Goal: Task Accomplishment & Management: Manage account settings

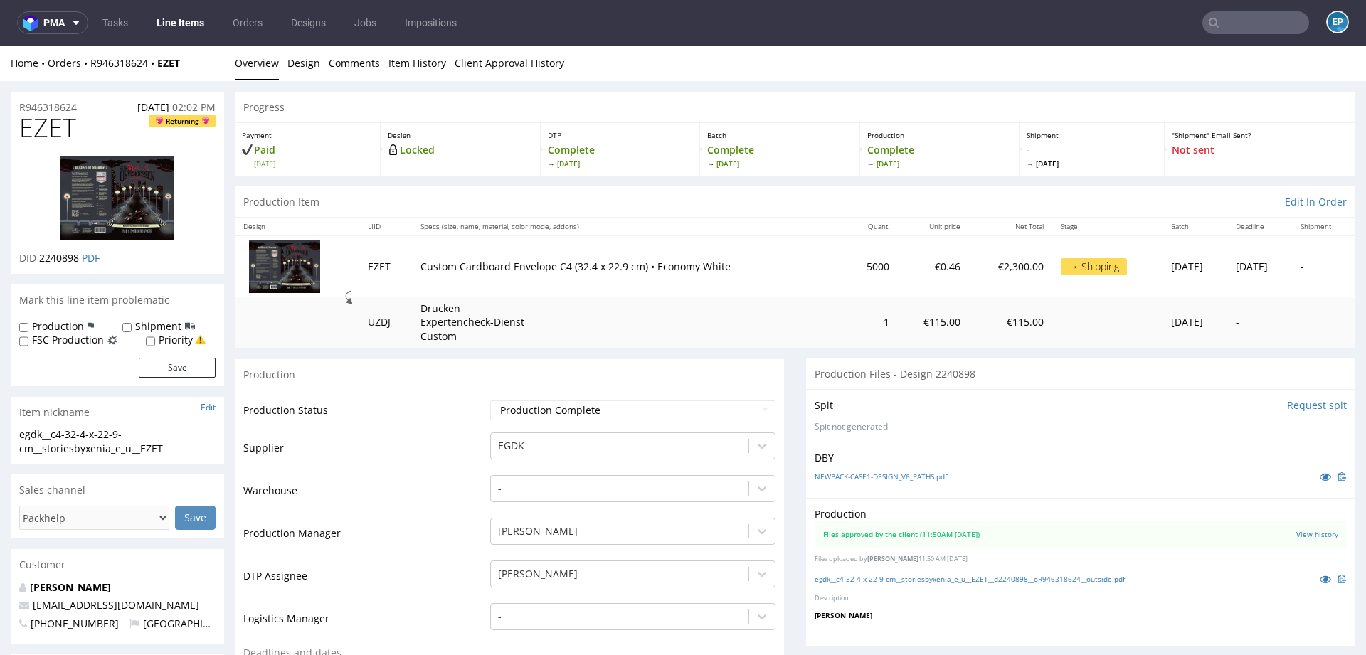
click at [1260, 20] on input "text" at bounding box center [1256, 22] width 107 height 23
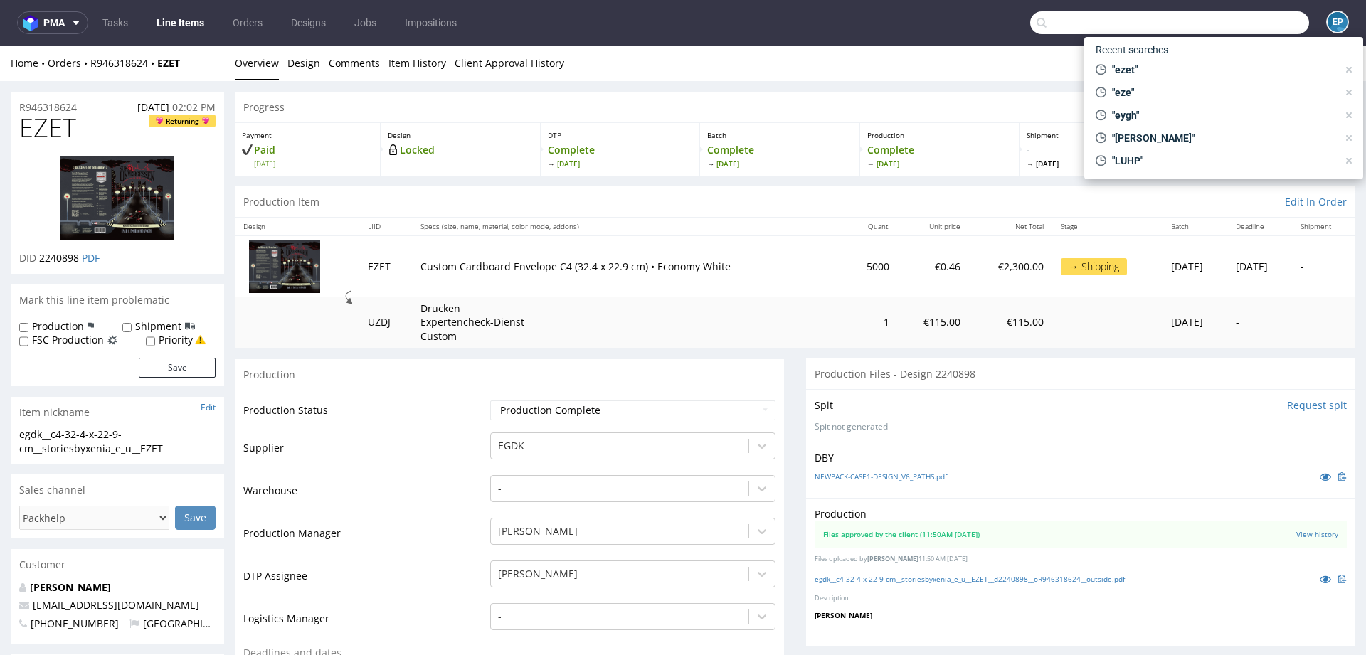
paste input "JNDM"
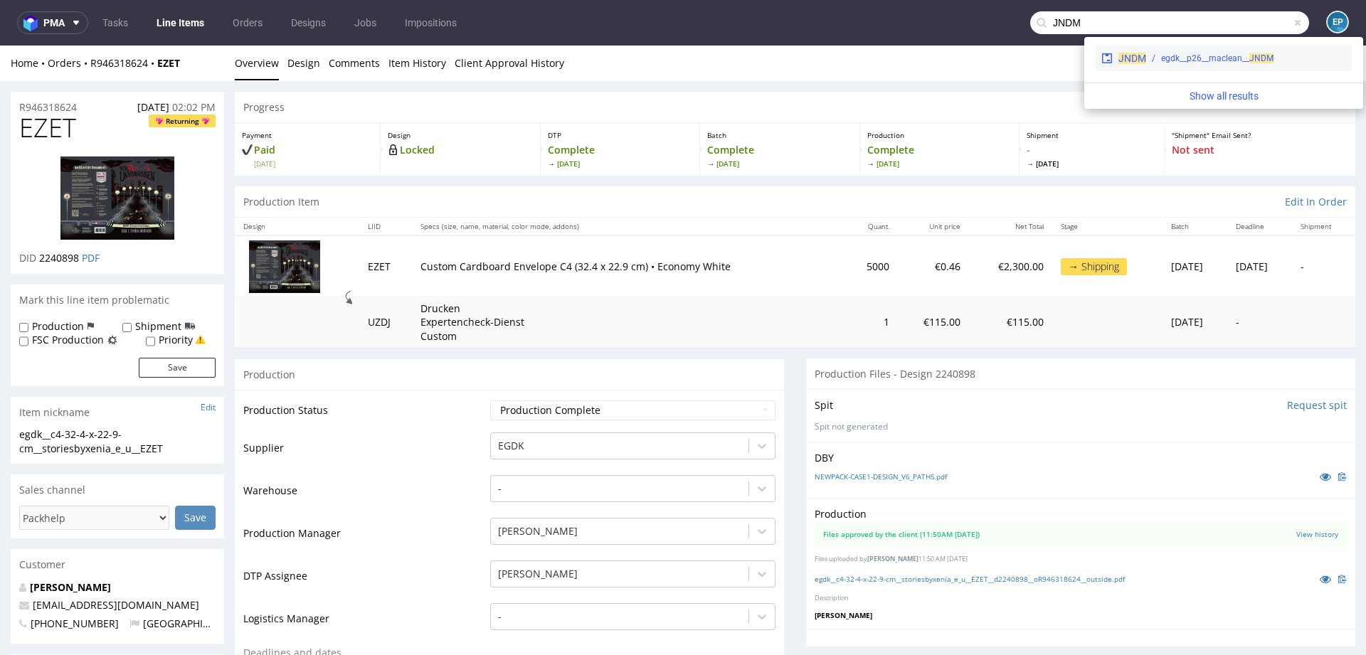
type input "JNDM"
click at [1174, 68] on div "JNDM egdk__p26__maclean__ JNDM" at bounding box center [1224, 59] width 256 height 26
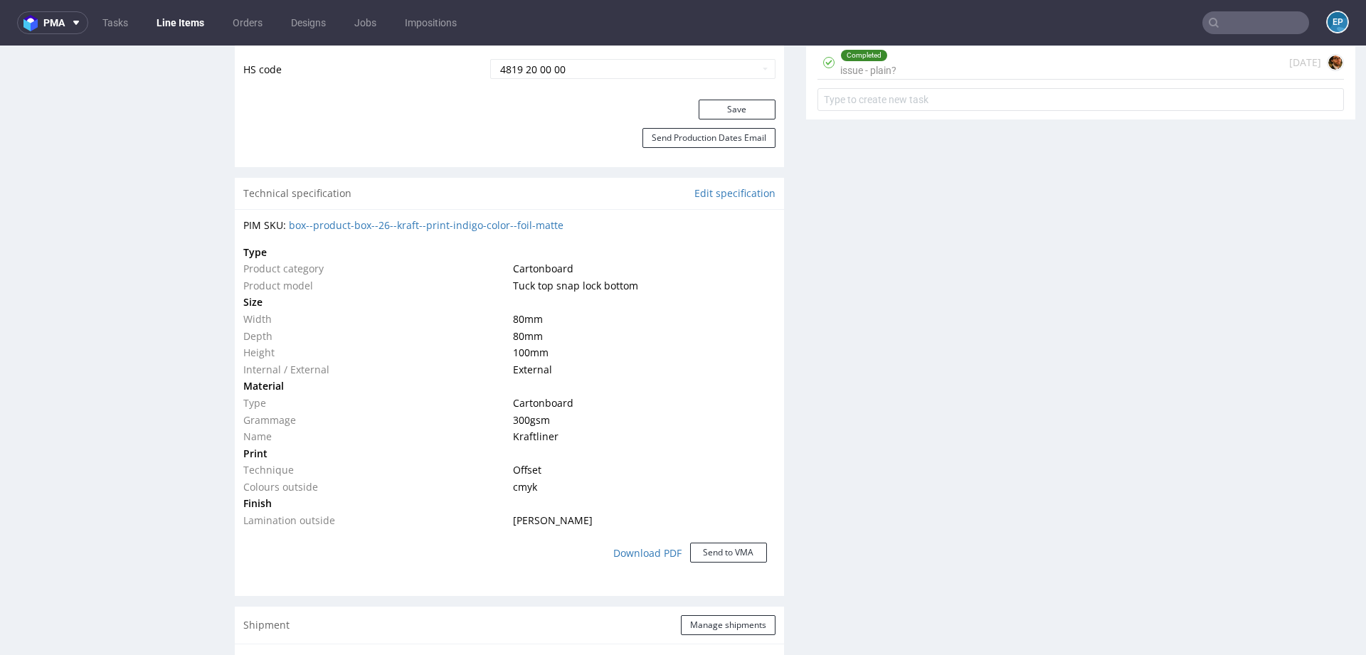
scroll to position [956, 0]
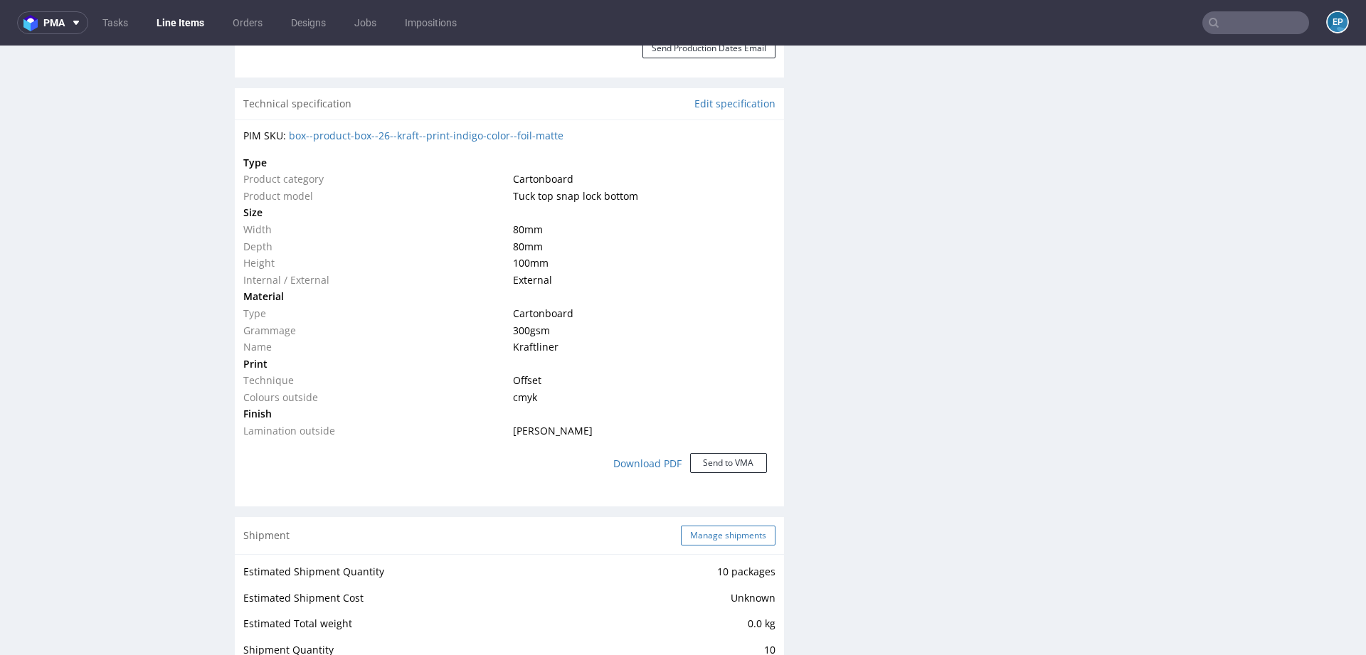
click at [727, 529] on button "Manage shipments" at bounding box center [728, 536] width 95 height 20
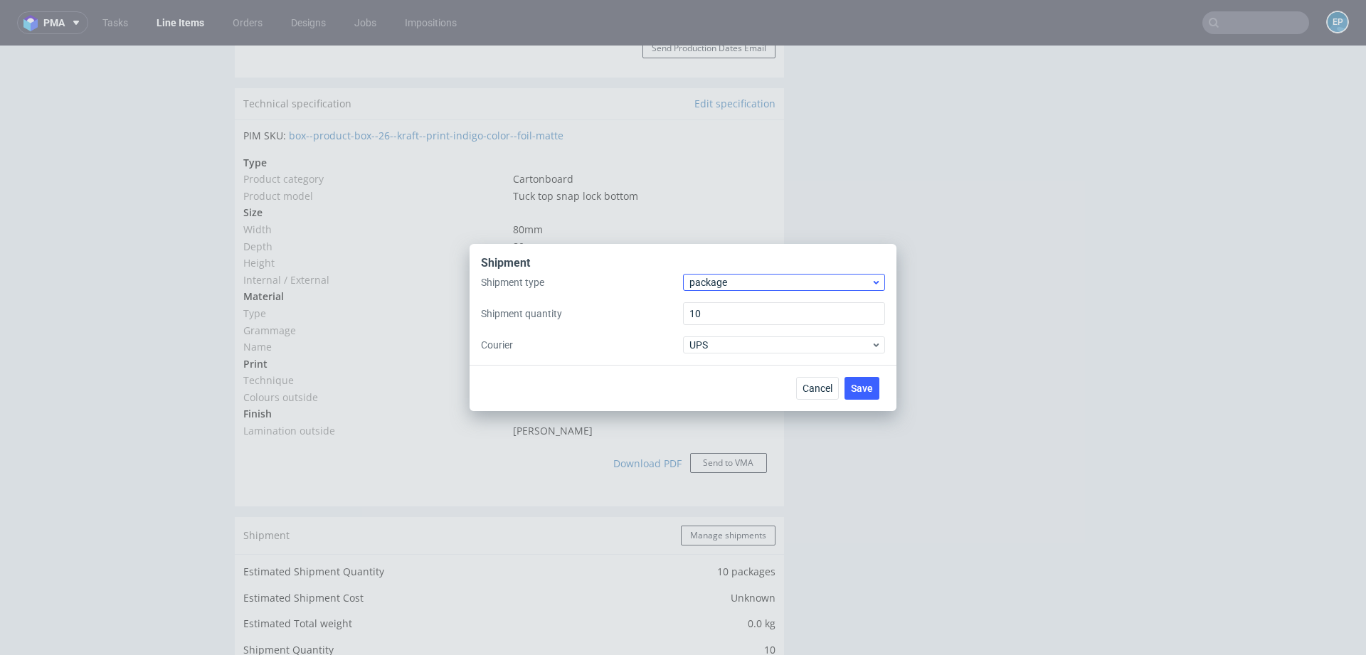
click at [699, 290] on div "package" at bounding box center [784, 282] width 202 height 17
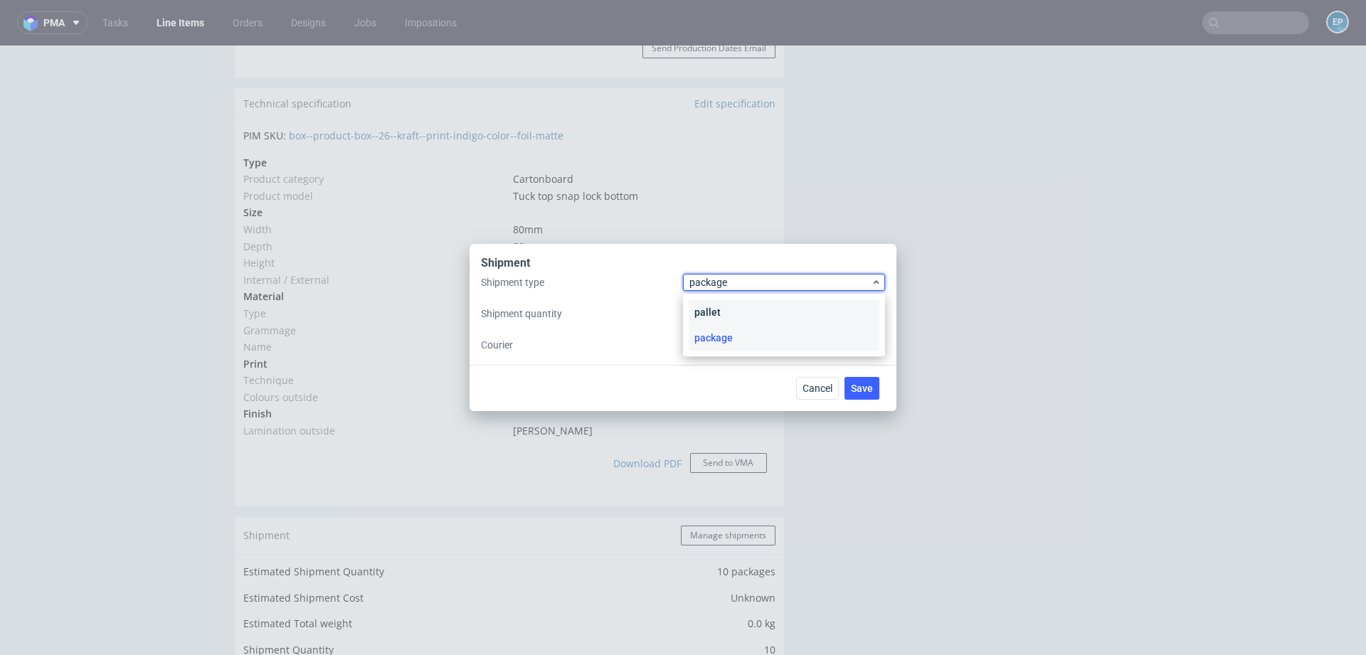
click at [702, 311] on div "pallet" at bounding box center [784, 313] width 191 height 26
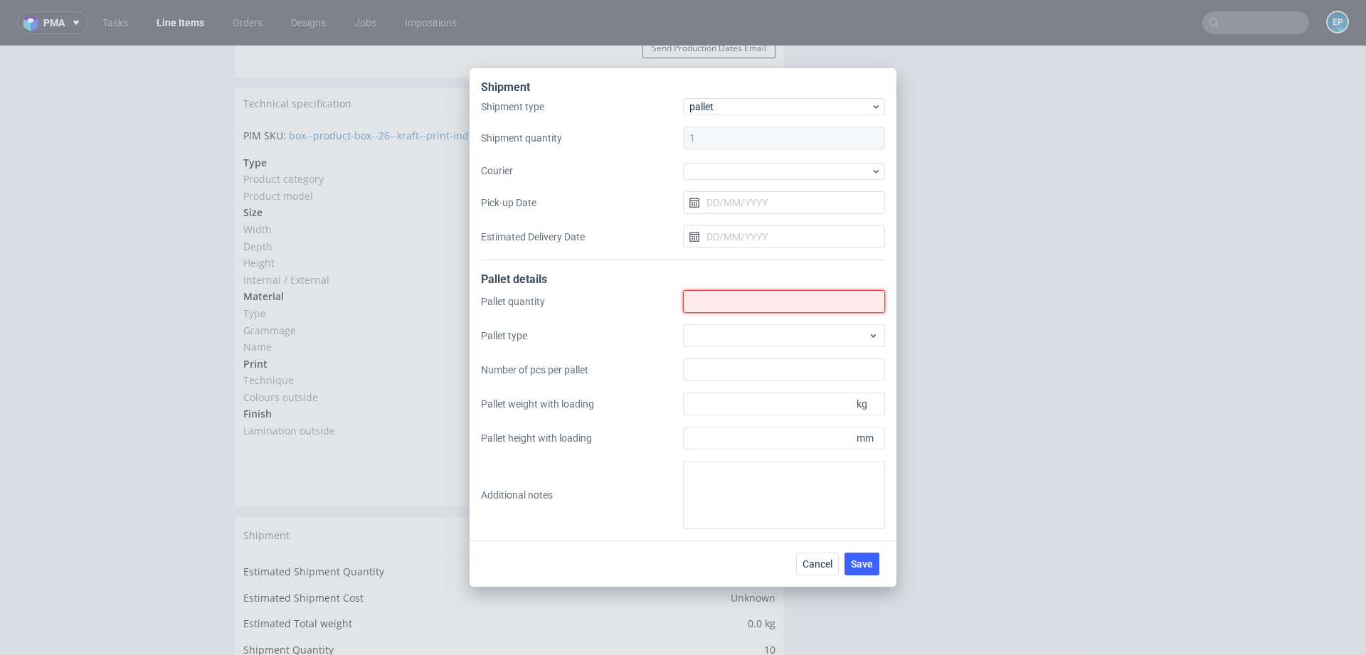
click at [702, 311] on input "Shipment type" at bounding box center [784, 301] width 202 height 23
type input "1"
click at [708, 339] on div at bounding box center [784, 336] width 202 height 23
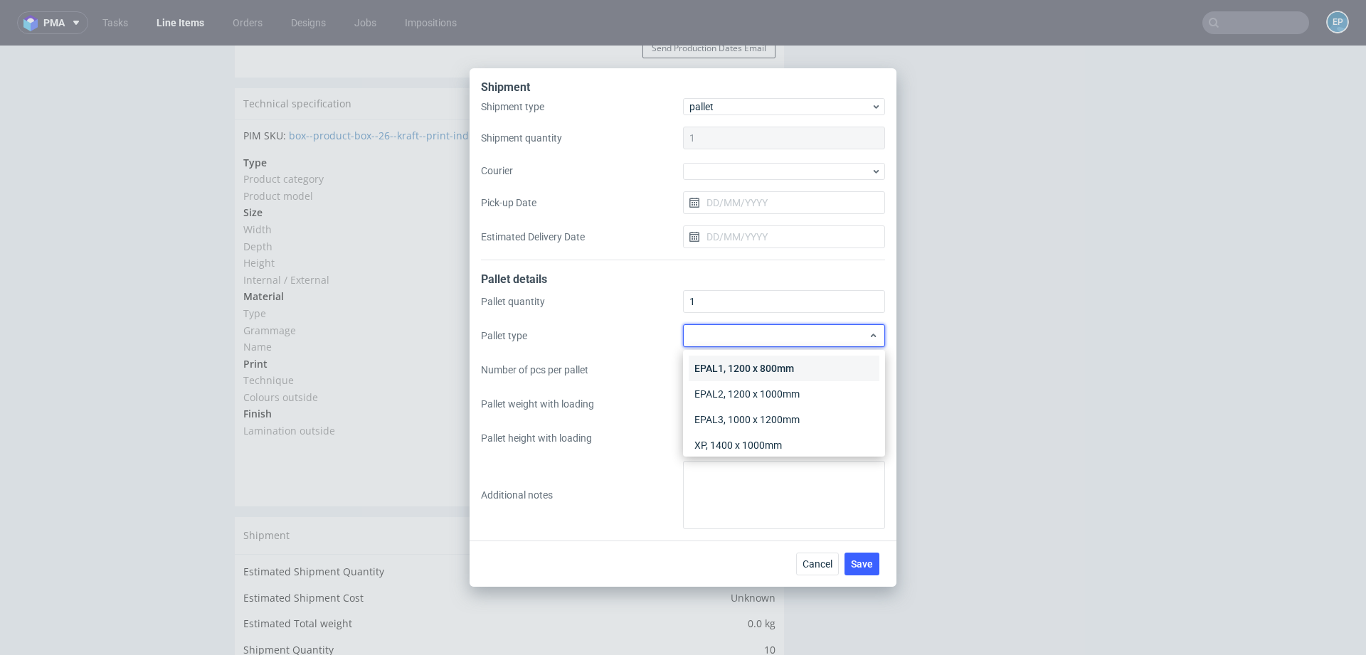
click at [710, 360] on div "EPAL1, 1200 x 800mm" at bounding box center [784, 369] width 191 height 26
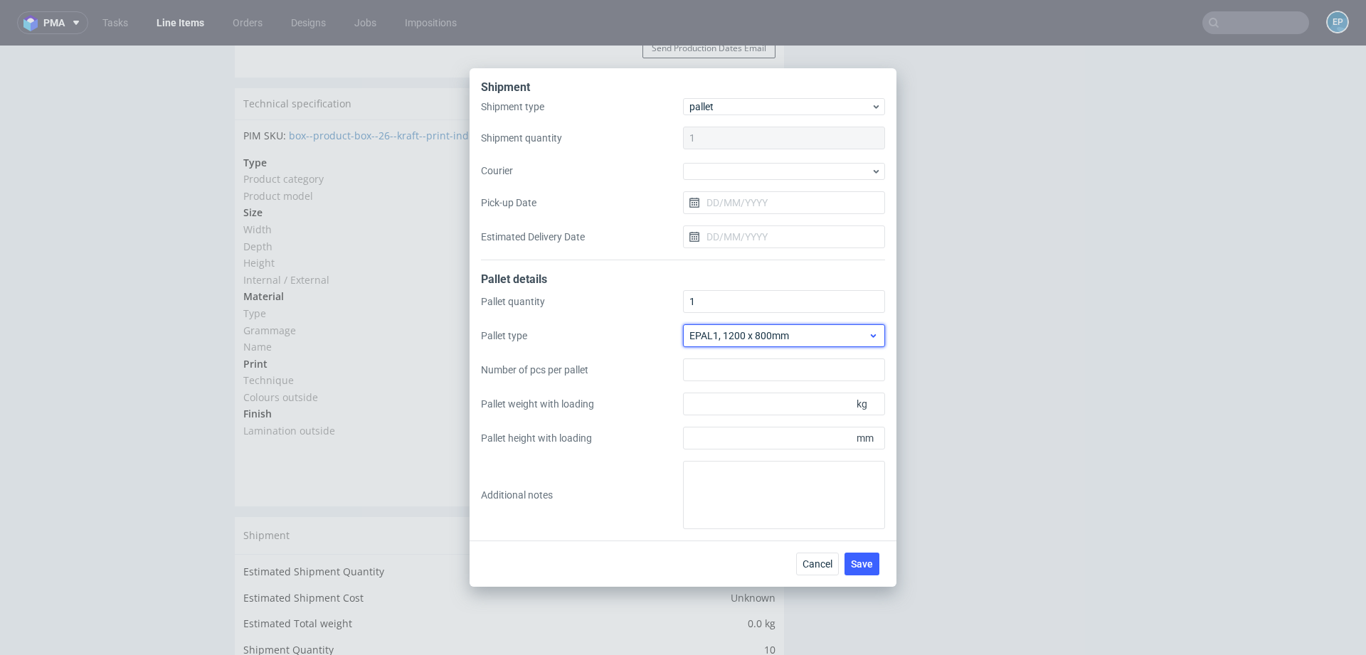
click at [730, 344] on div "EPAL1, 1200 x 800mm" at bounding box center [784, 336] width 202 height 23
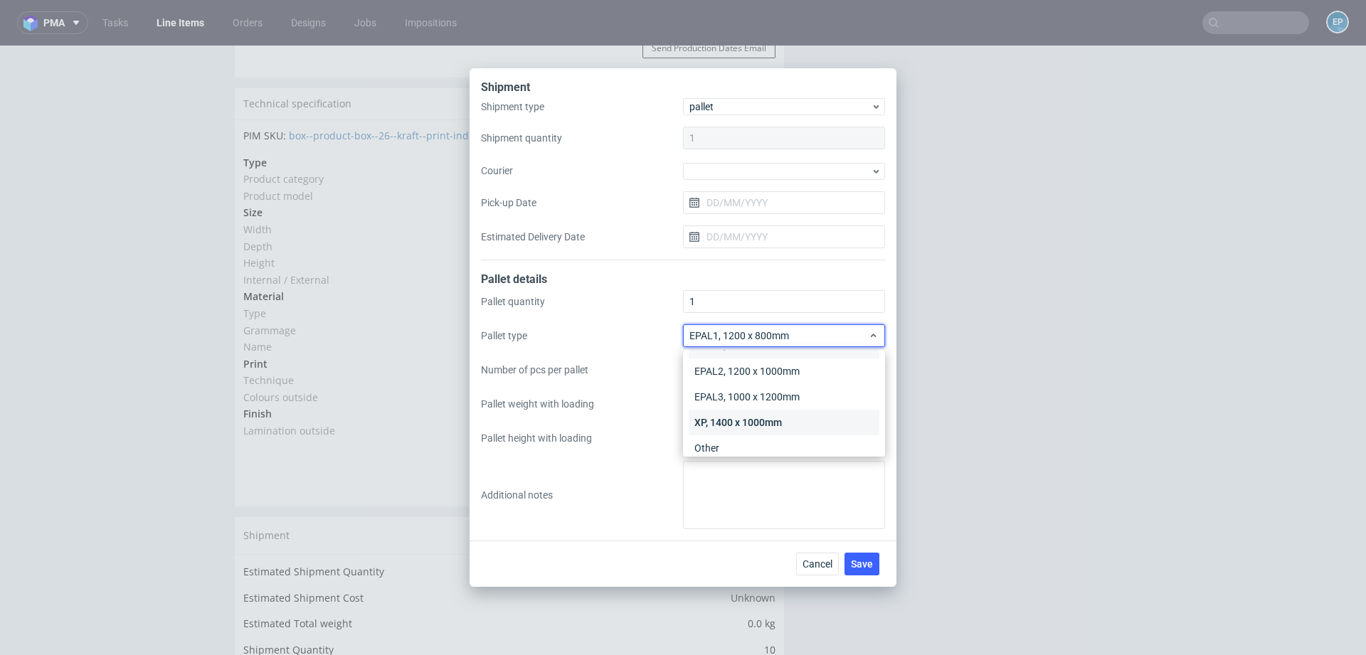
scroll to position [33, 0]
click at [726, 439] on div "Other" at bounding box center [784, 439] width 191 height 26
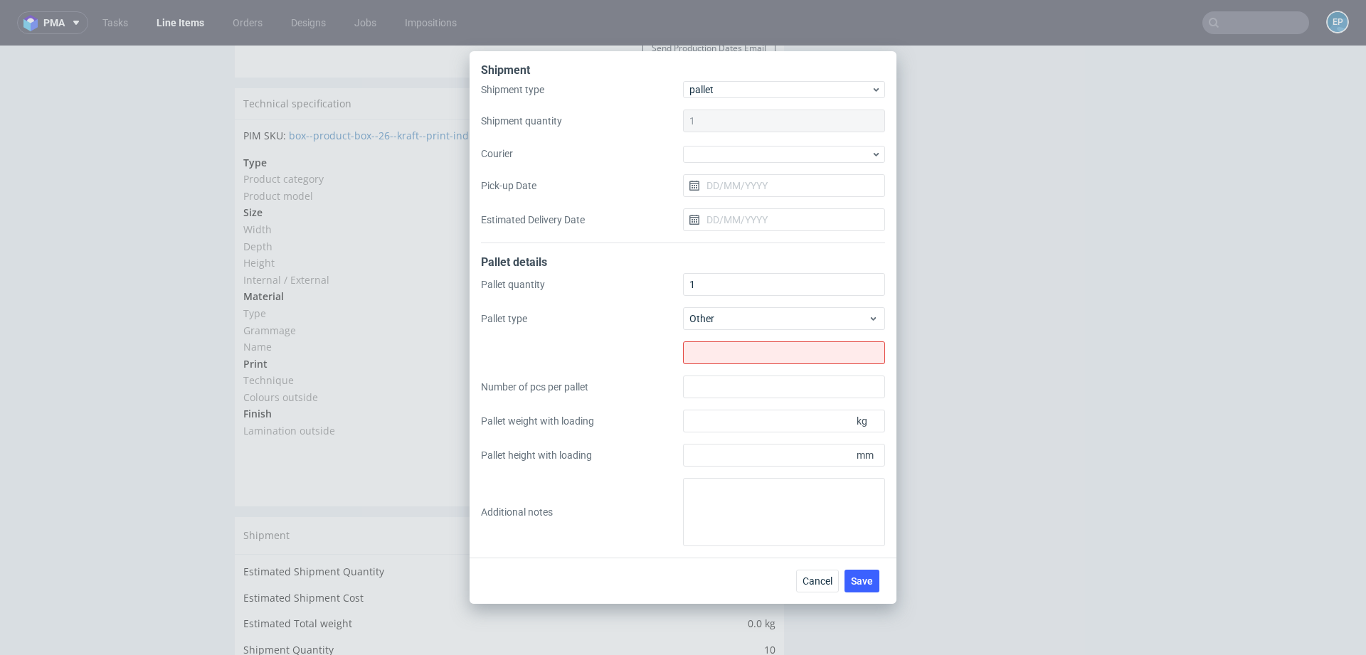
click at [716, 366] on div "Pallet quantity 1 Pallet type Other Number of pcs per pallet Pallet weight with…" at bounding box center [683, 409] width 404 height 273
click at [716, 364] on input "text" at bounding box center [784, 353] width 202 height 23
type input "1040x740"
click at [715, 419] on input "Pallet weight with loading" at bounding box center [784, 421] width 202 height 23
type input "73"
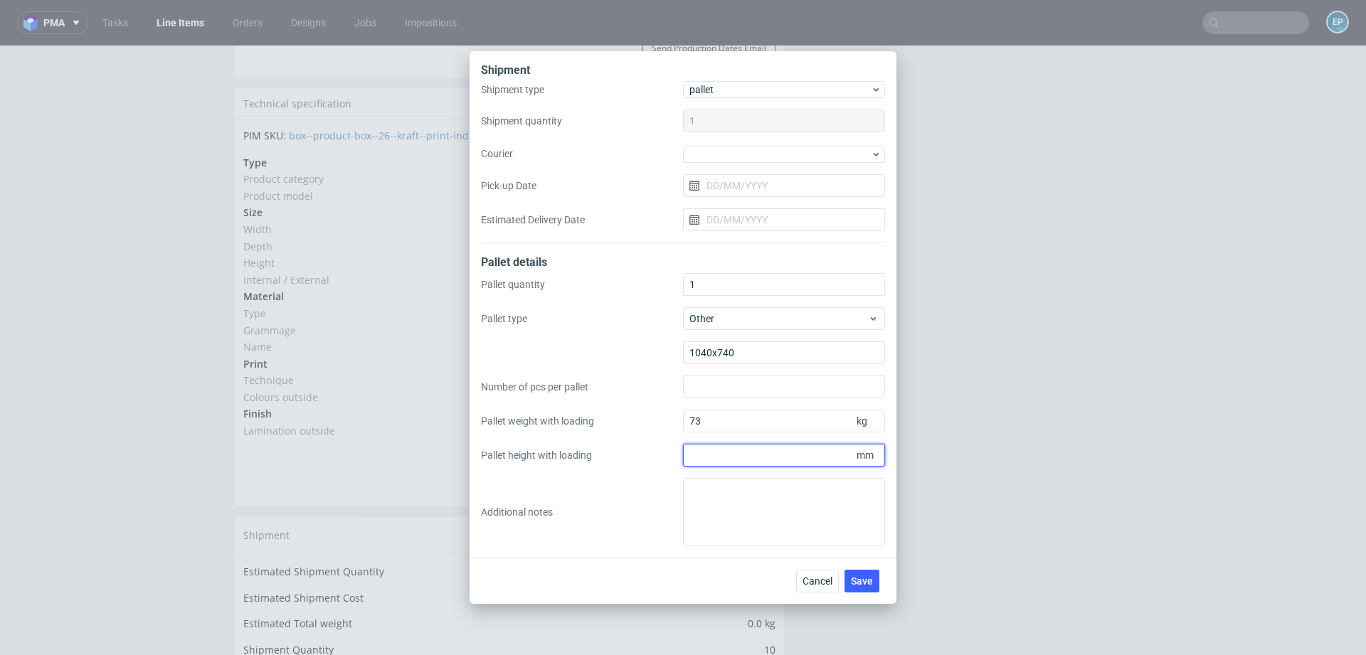
click at [776, 454] on input "Pallet height with loading" at bounding box center [784, 455] width 202 height 23
type input "750"
click at [856, 584] on span "Save" at bounding box center [862, 581] width 22 height 10
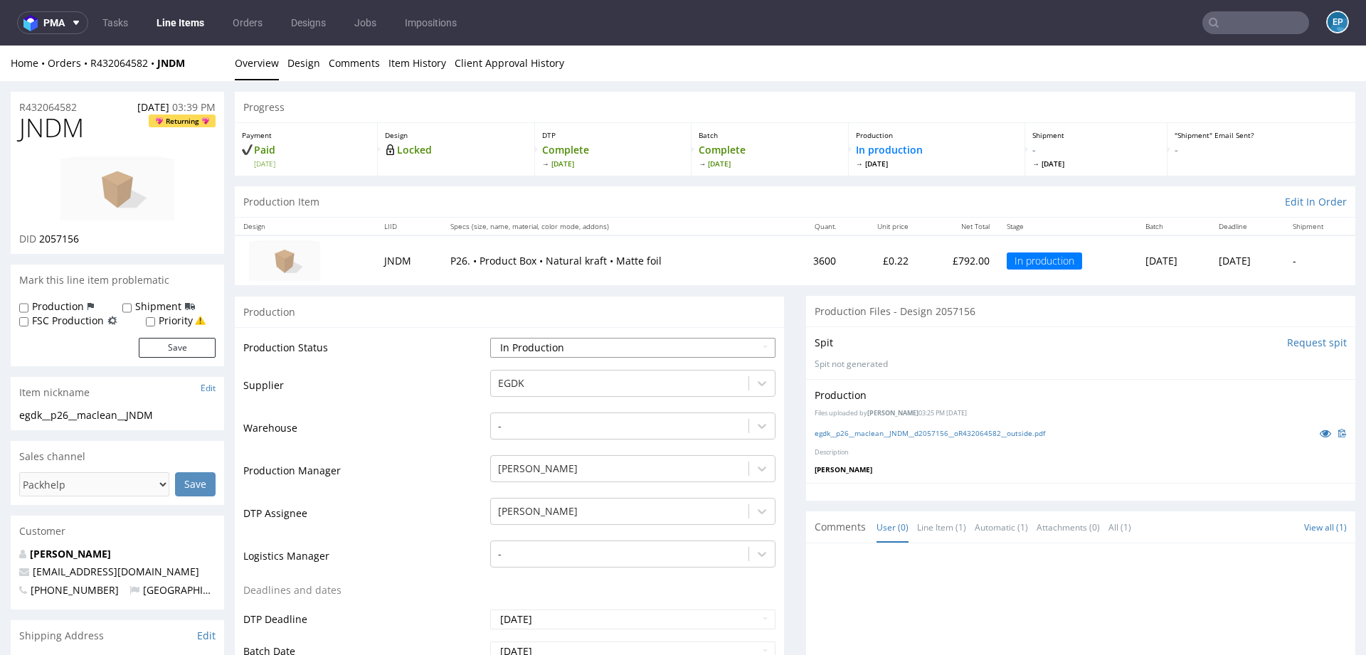
click at [539, 347] on select "Waiting for Artwork Waiting for Diecut Waiting for Mockup Waiting for DTP Waiti…" at bounding box center [632, 348] width 285 height 20
select select "production_complete"
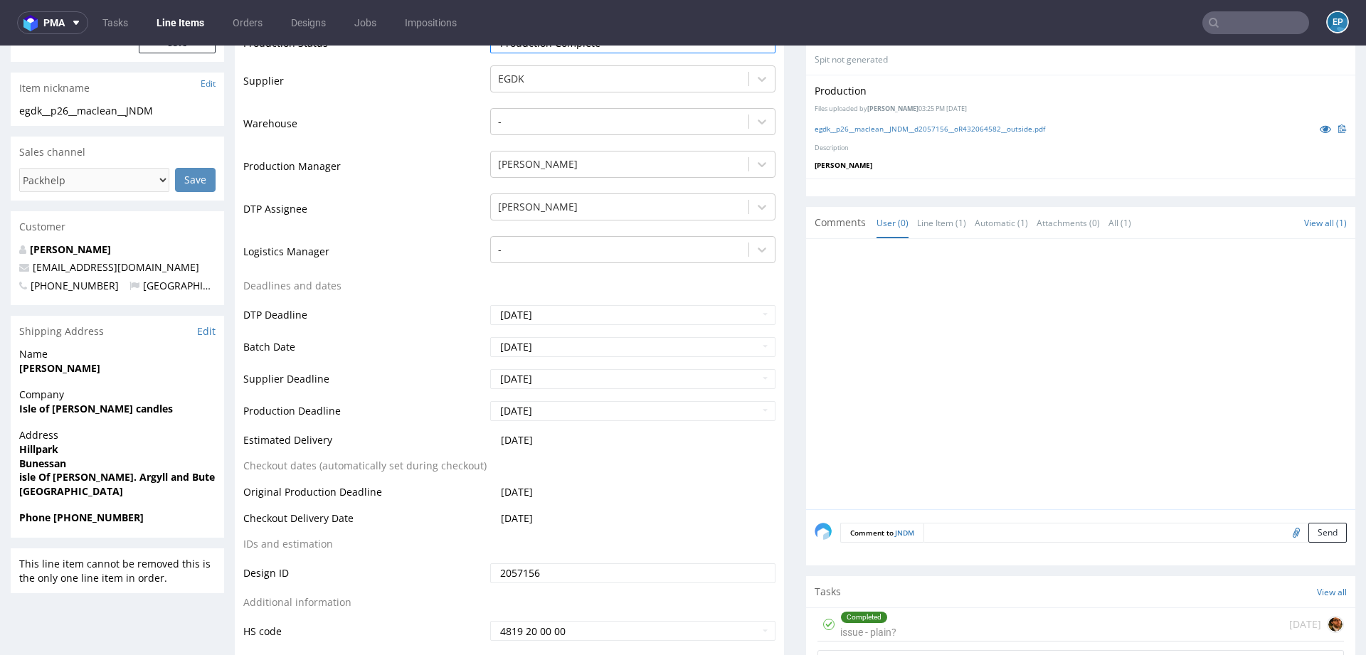
scroll to position [451, 0]
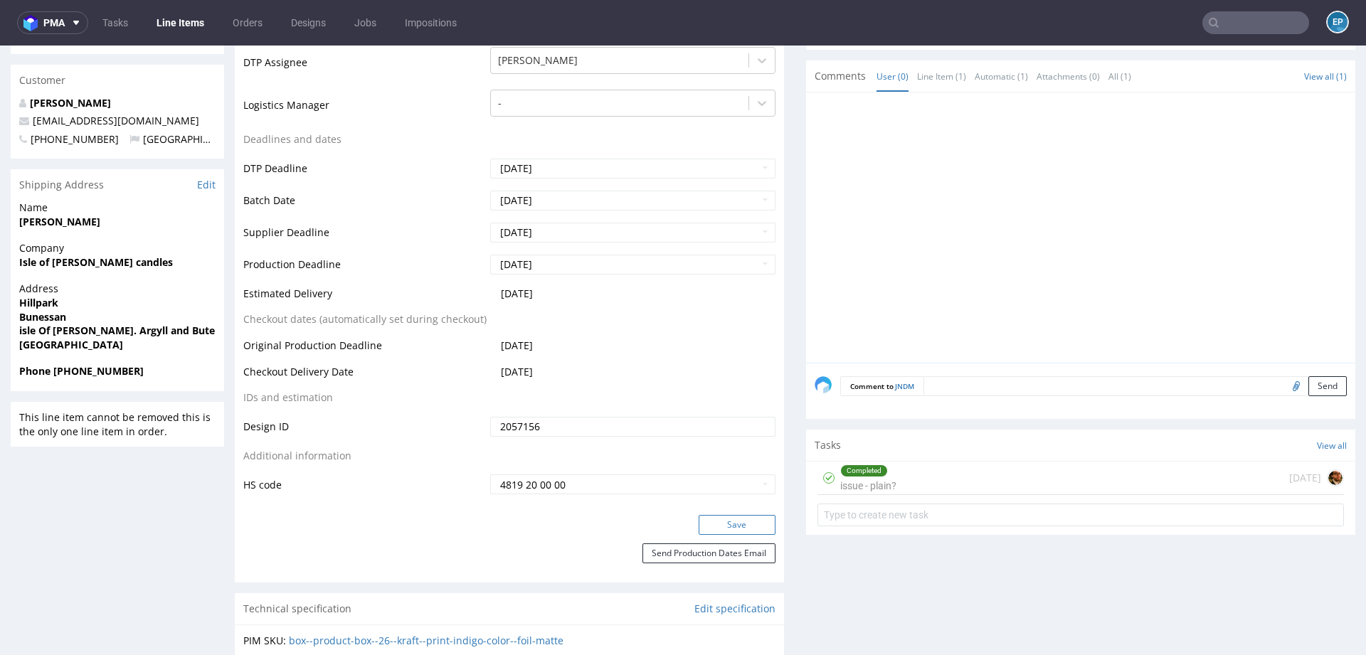
click at [717, 529] on button "Save" at bounding box center [737, 525] width 77 height 20
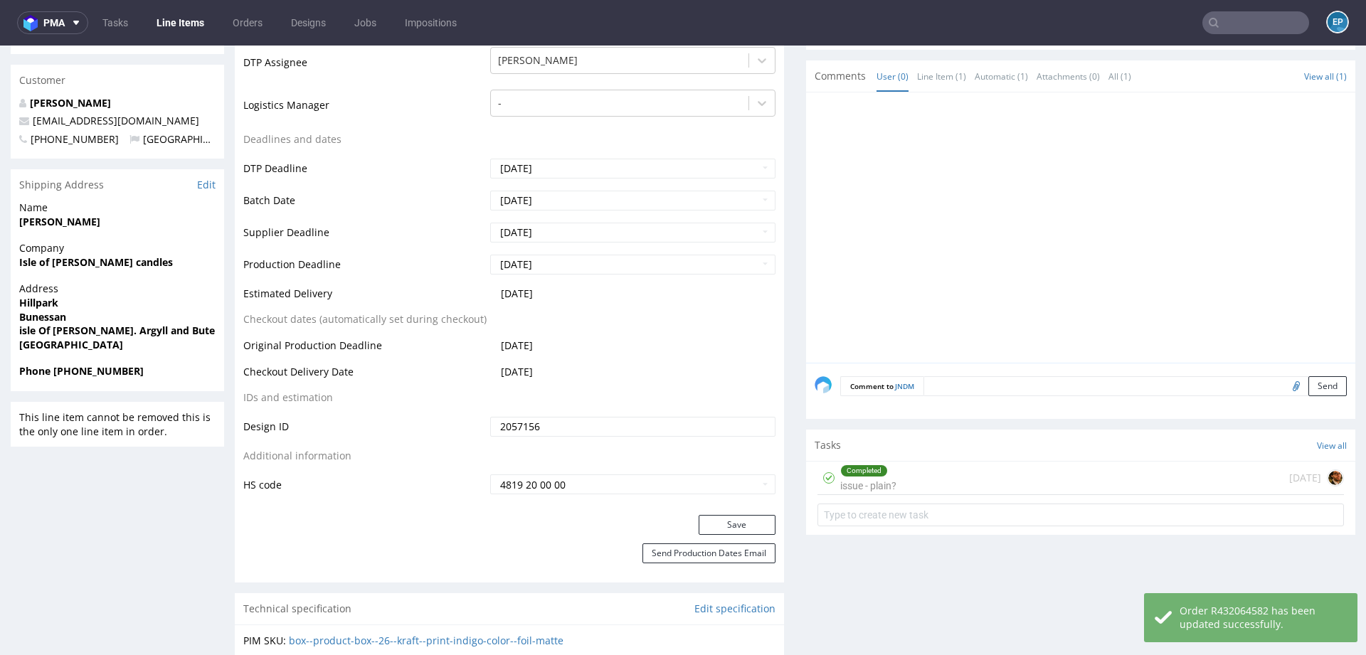
click at [181, 15] on link "Line Items" at bounding box center [180, 22] width 65 height 23
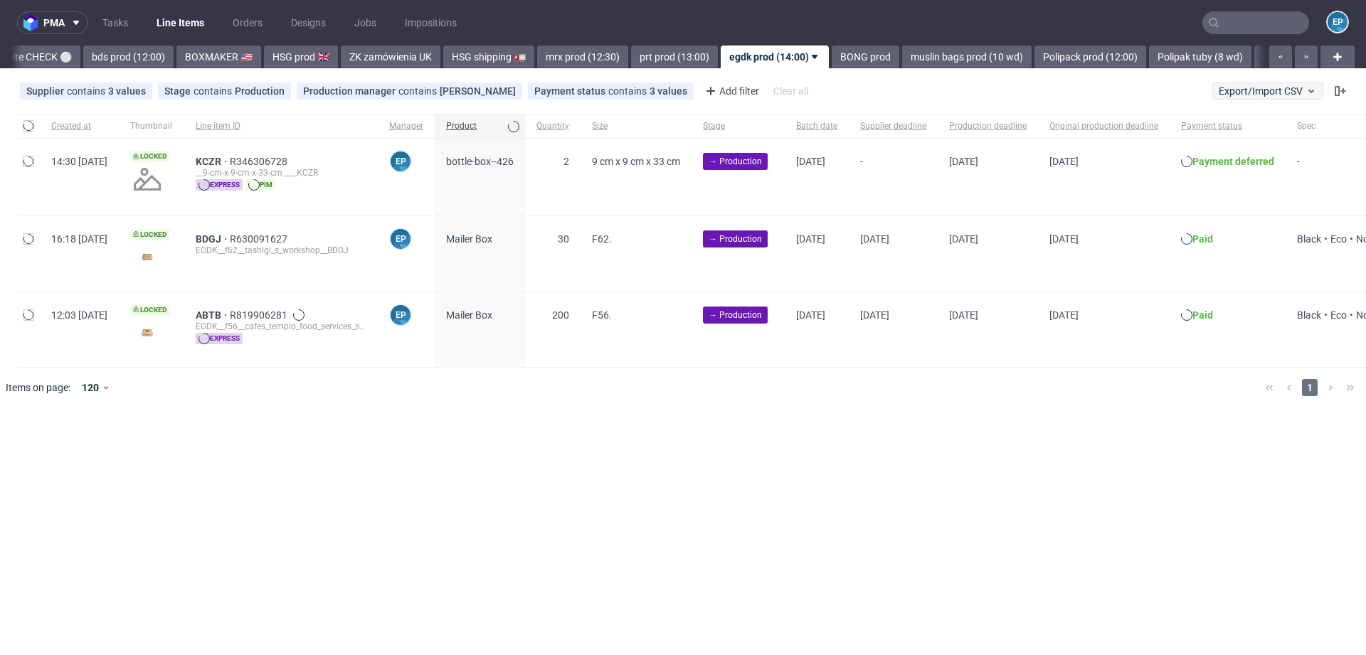
scroll to position [0, 1398]
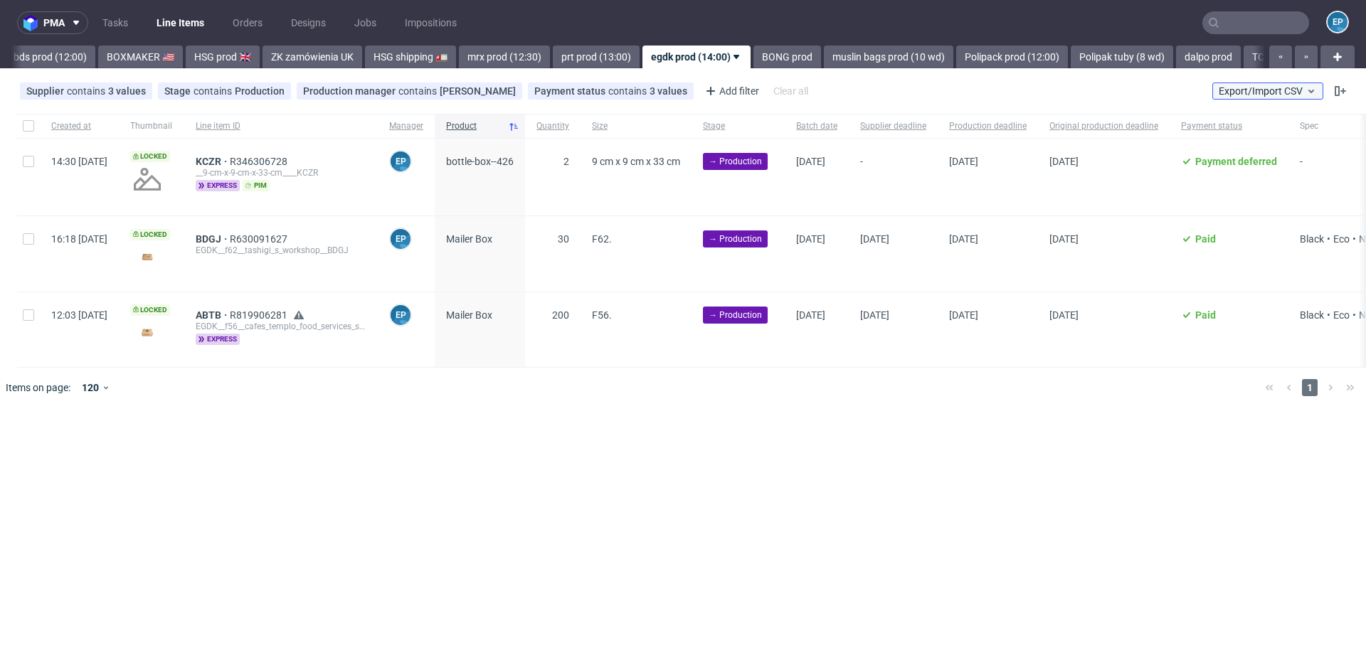
click at [1235, 87] on span "Export/Import CSV" at bounding box center [1268, 90] width 98 height 11
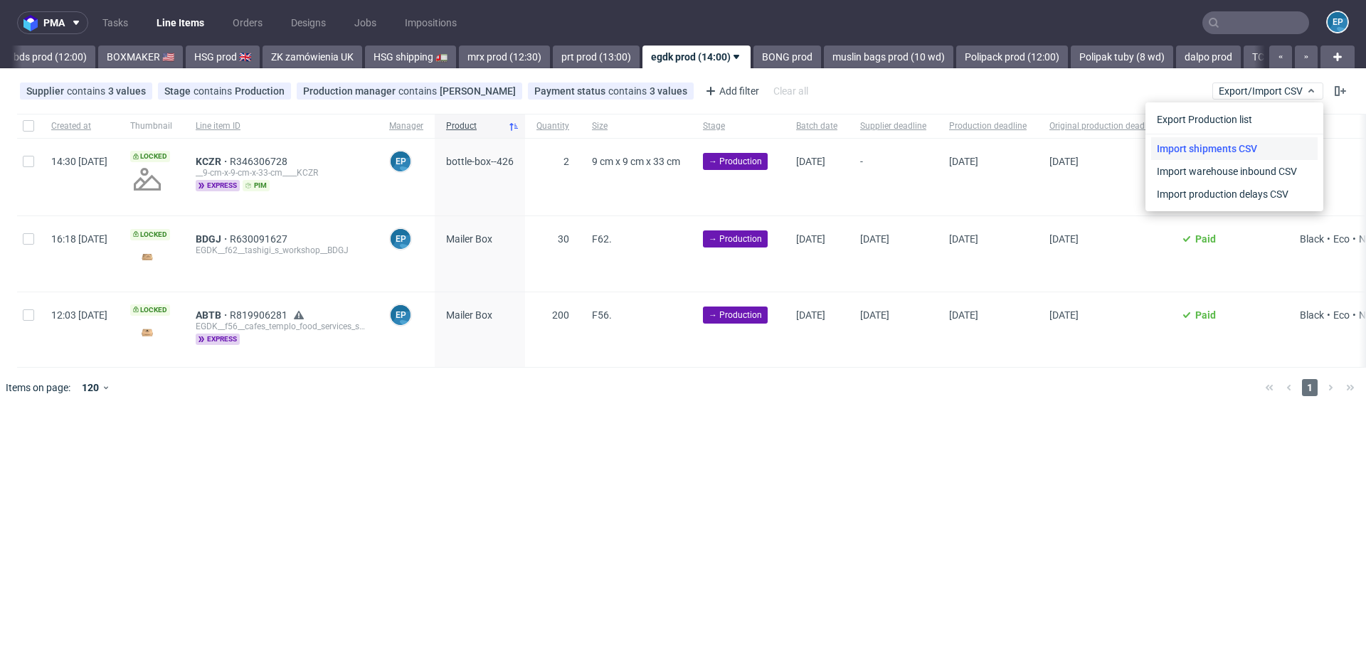
click at [1219, 144] on link "Import shipments CSV" at bounding box center [1234, 148] width 167 height 23
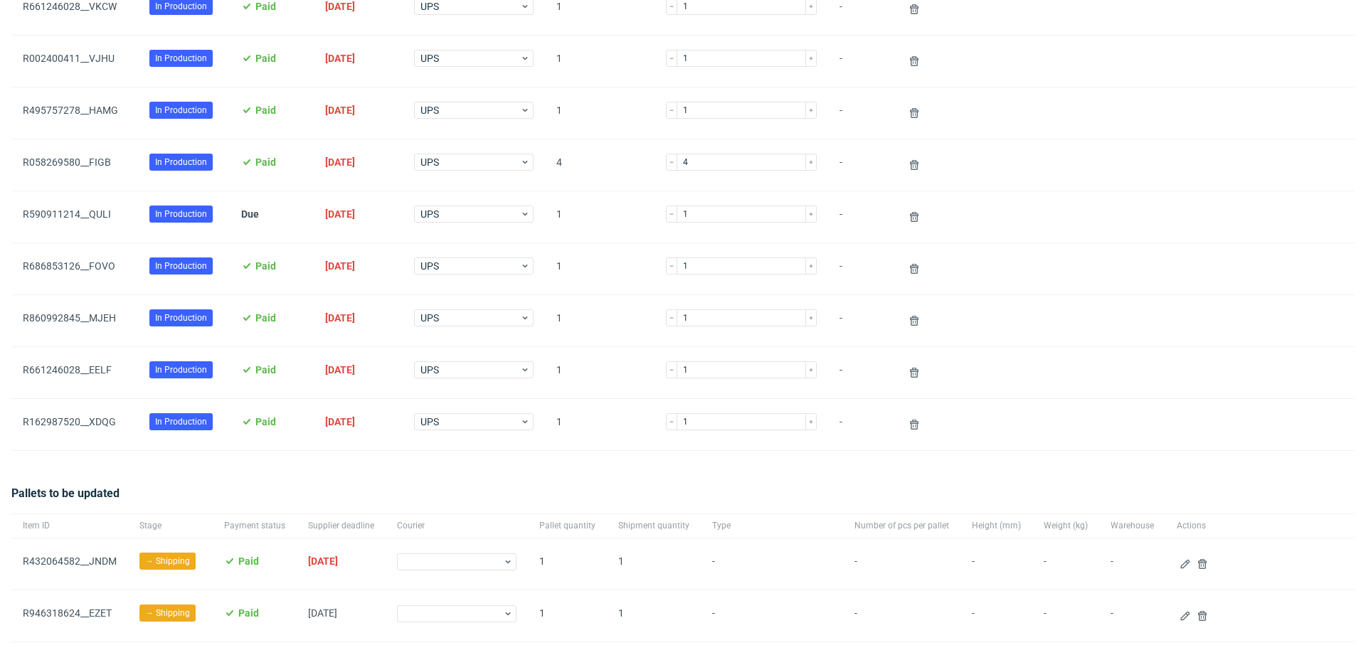
scroll to position [2062, 0]
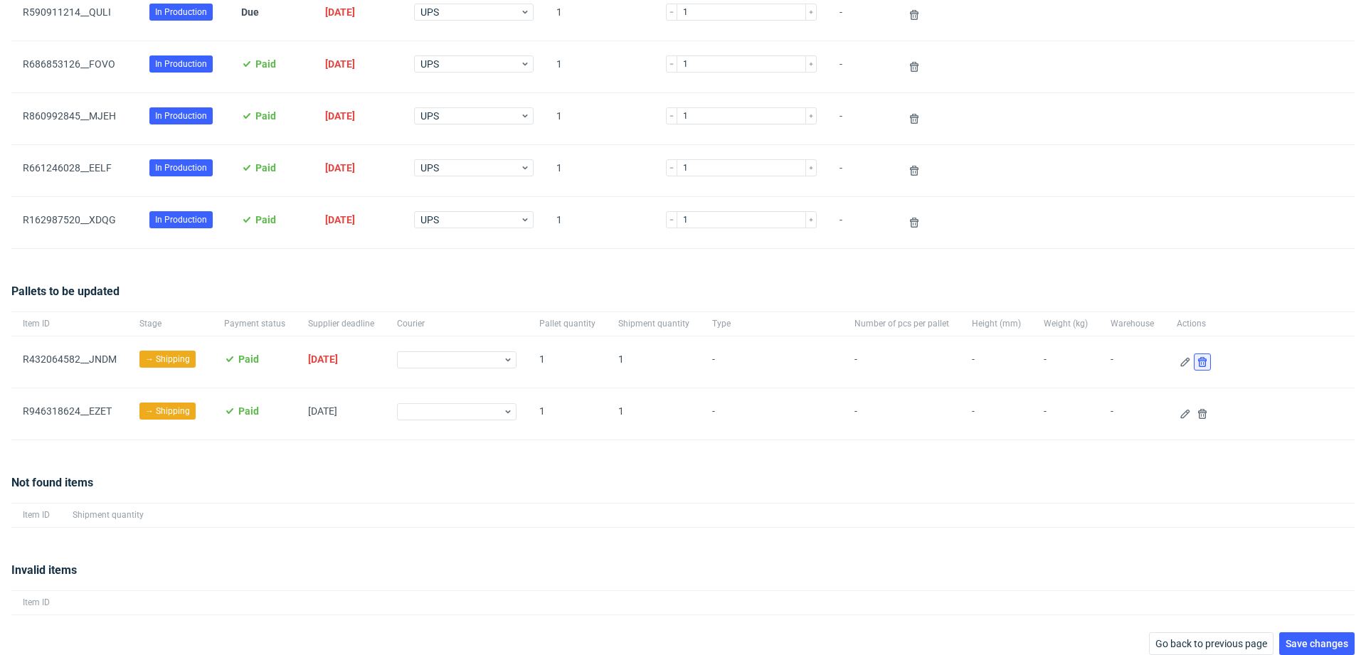
click at [1197, 357] on icon at bounding box center [1202, 362] width 11 height 11
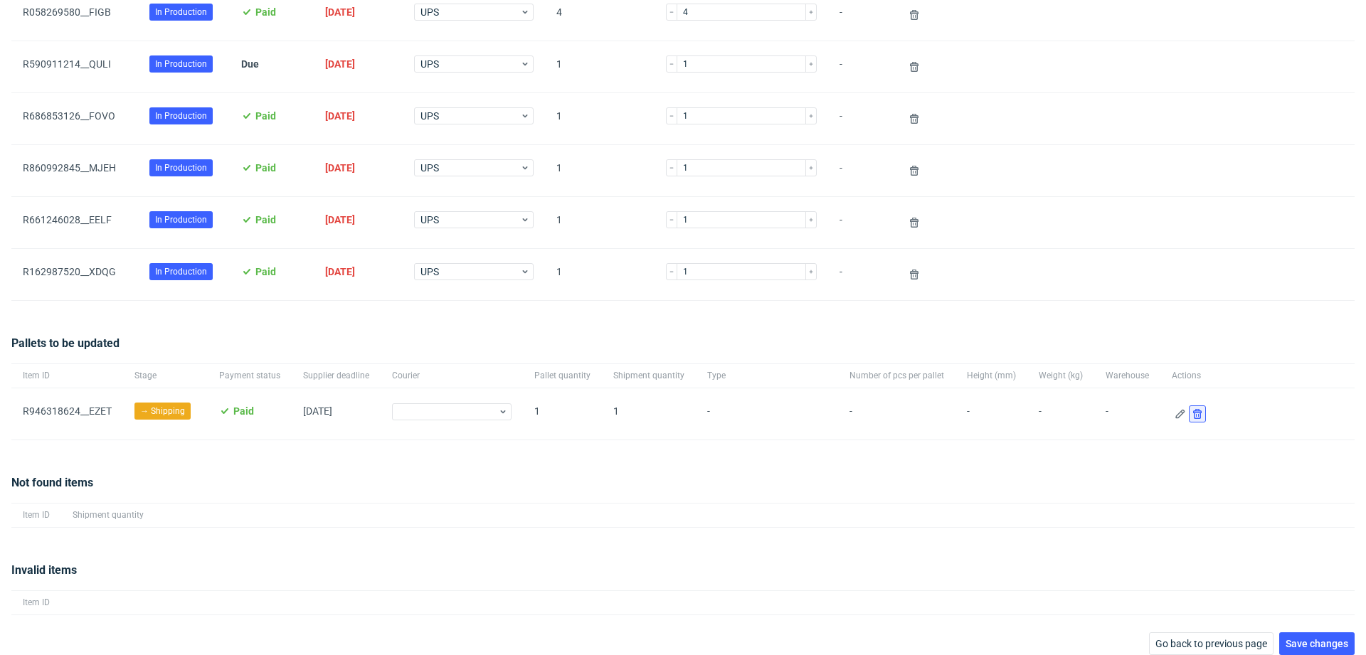
click at [1193, 409] on use at bounding box center [1197, 414] width 9 height 10
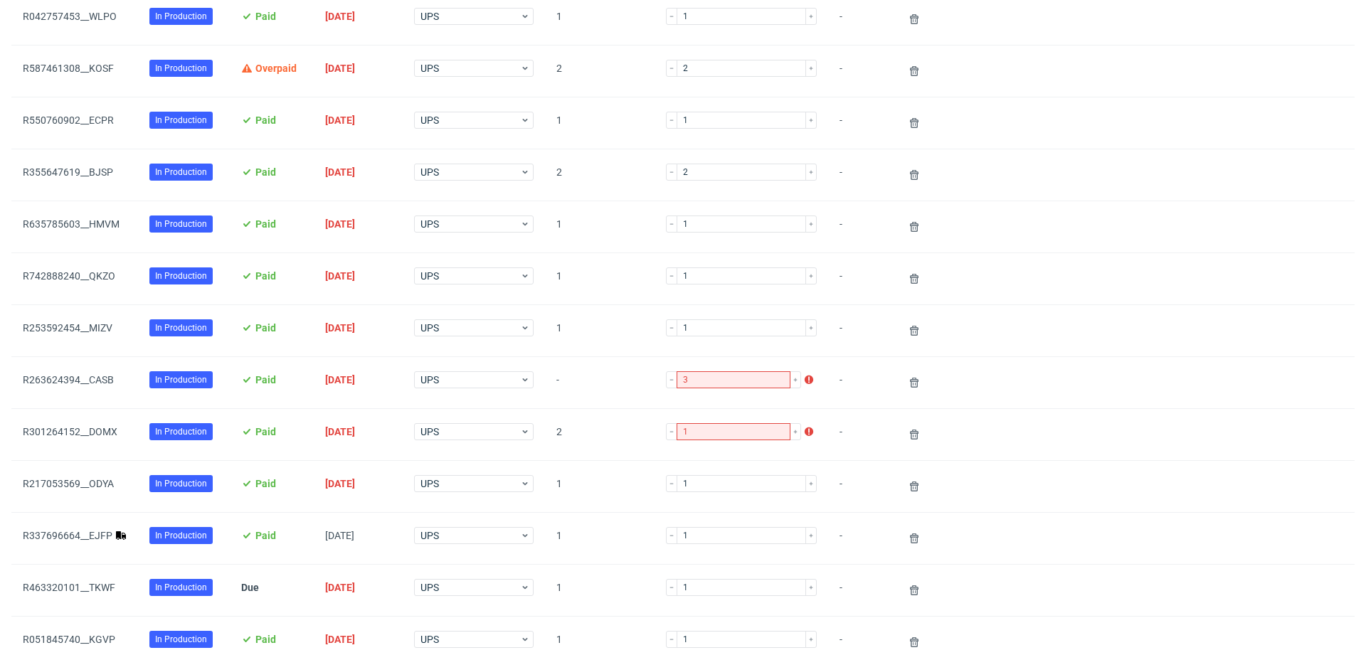
scroll to position [720, 0]
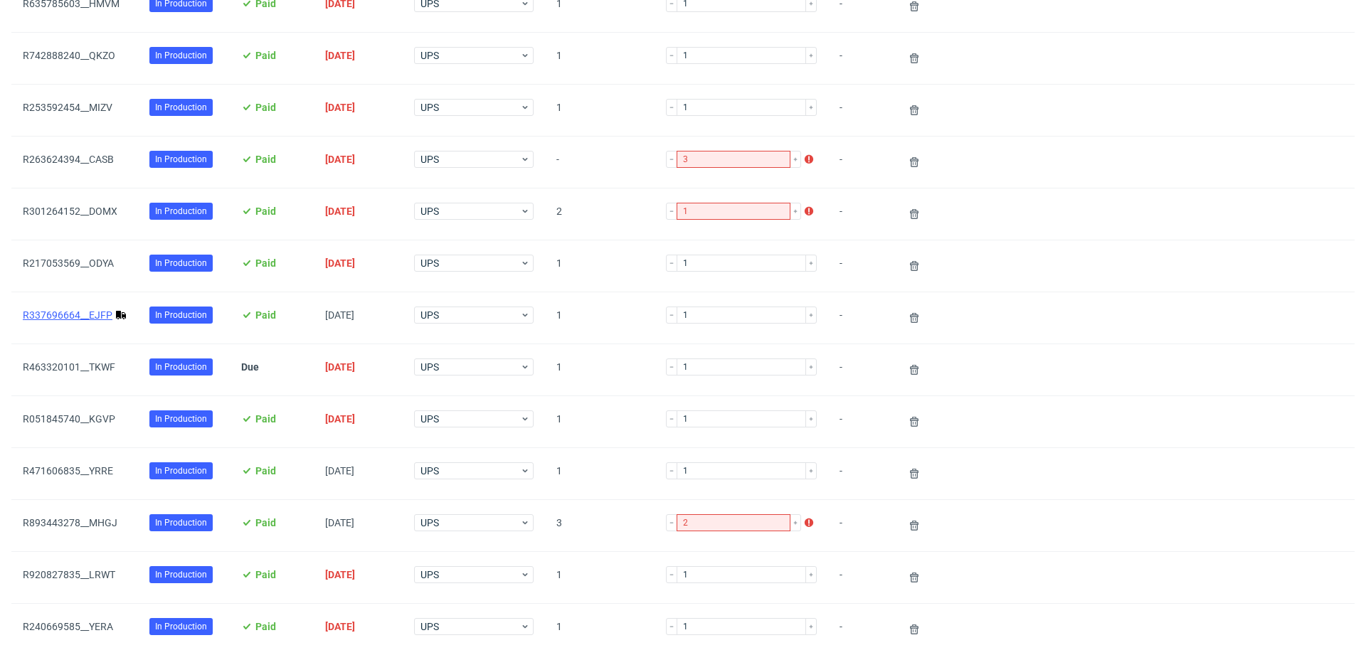
click at [80, 311] on link "R337696664__EJFP" at bounding box center [68, 315] width 90 height 11
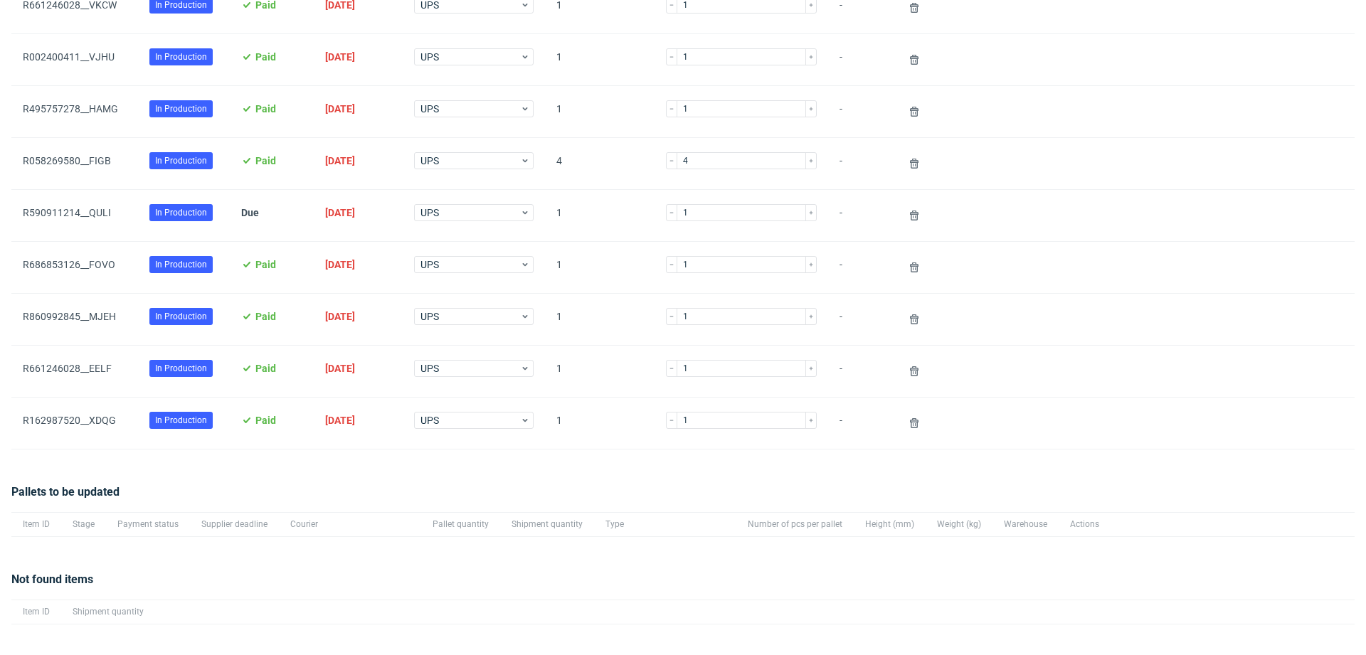
scroll to position [1959, 0]
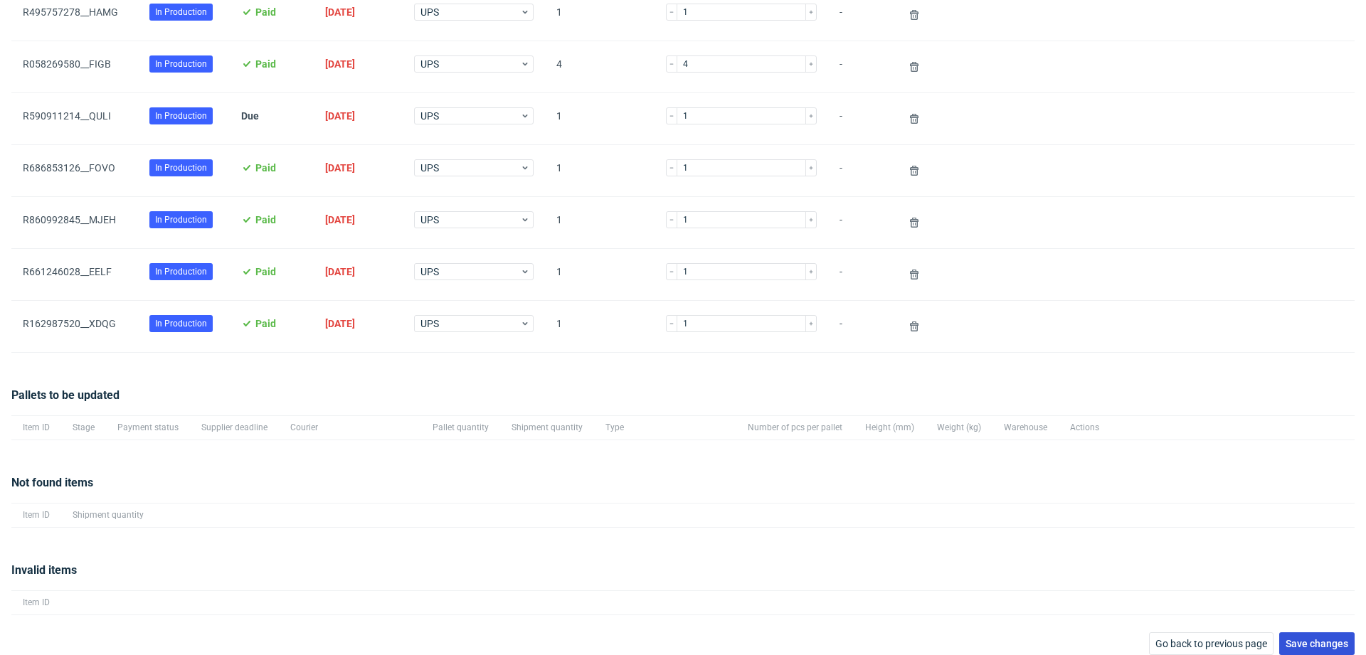
click at [1307, 639] on span "Save changes" at bounding box center [1317, 644] width 63 height 10
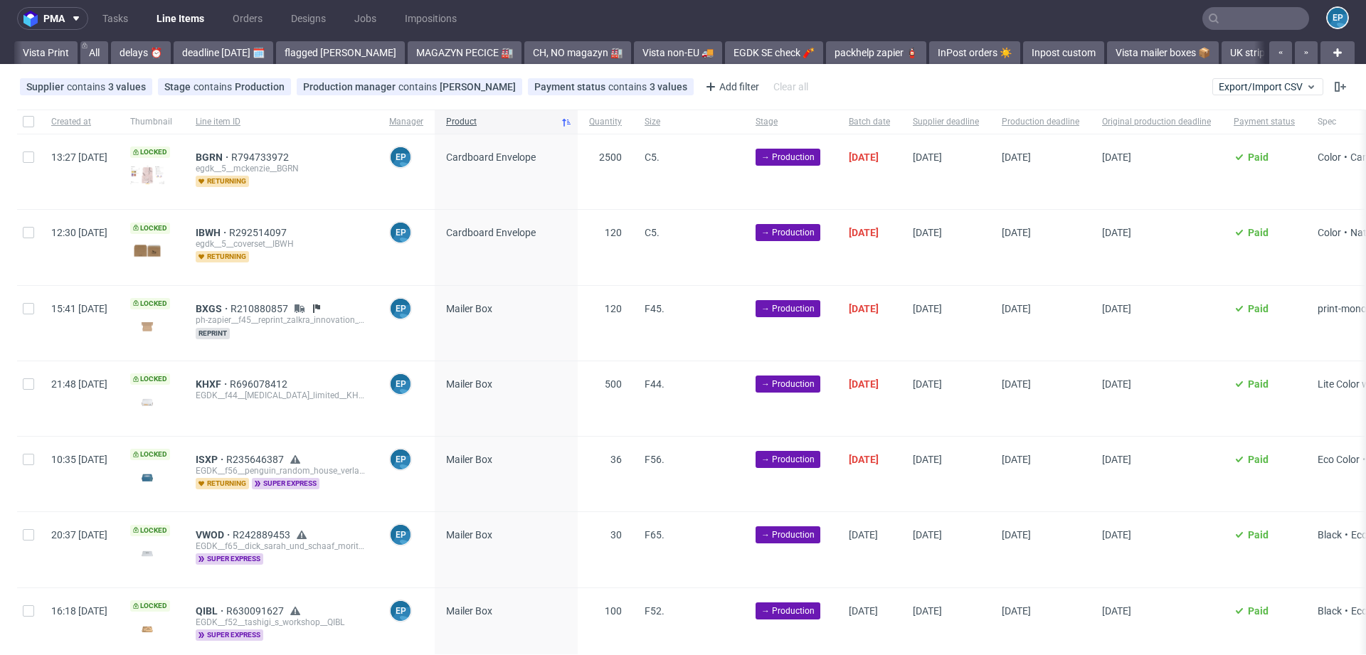
scroll to position [0, 1406]
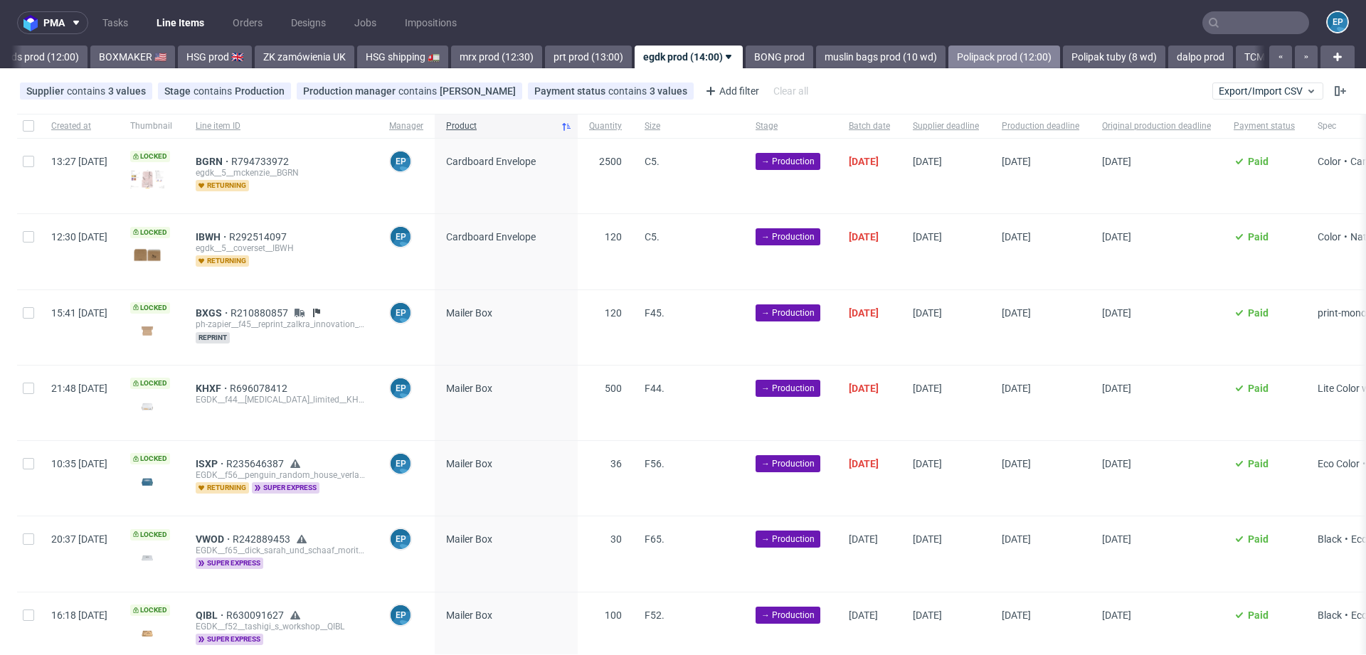
click at [949, 59] on link "Polipack prod (12:00)" at bounding box center [1005, 57] width 112 height 23
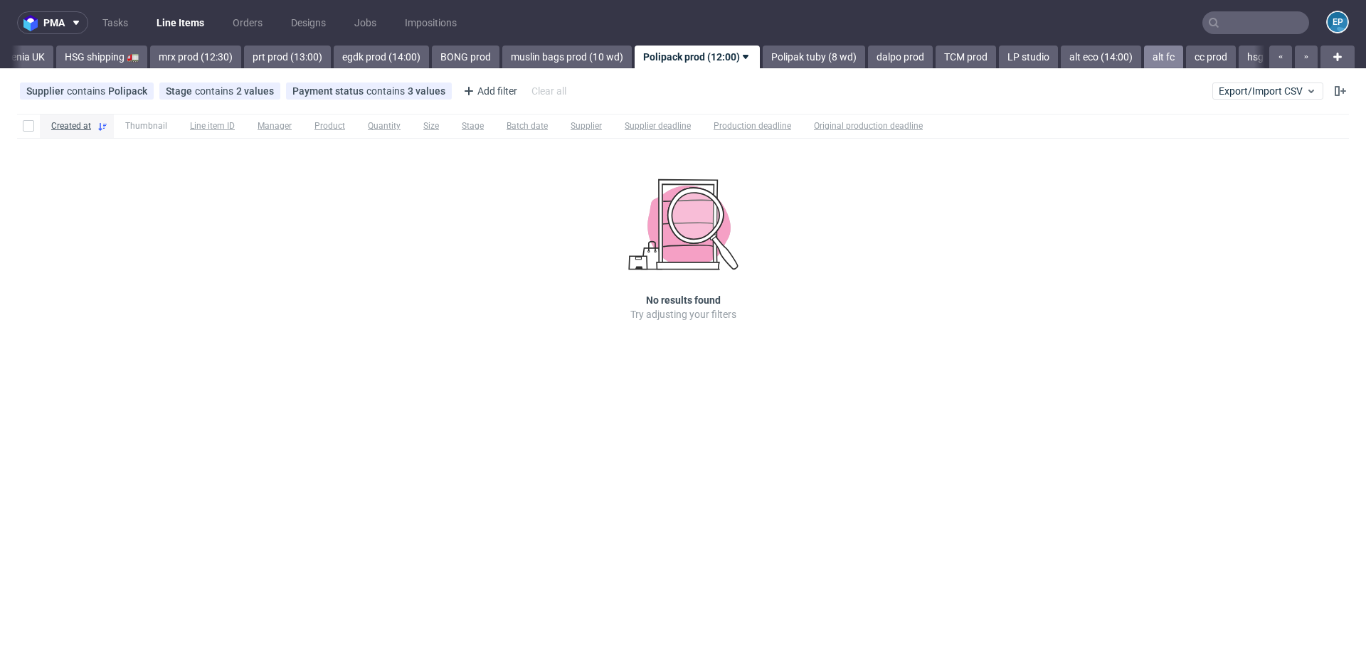
click at [1144, 58] on link "alt fc" at bounding box center [1163, 57] width 39 height 23
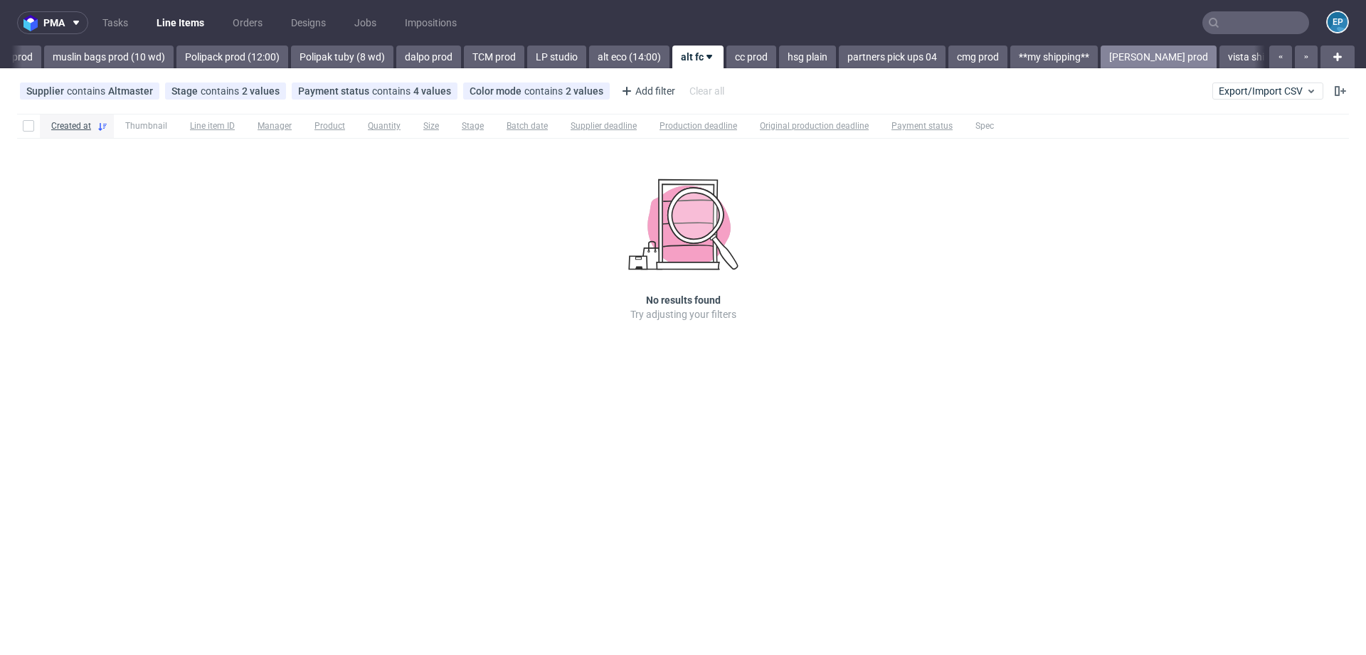
click at [1101, 58] on link "adams prod" at bounding box center [1159, 57] width 116 height 23
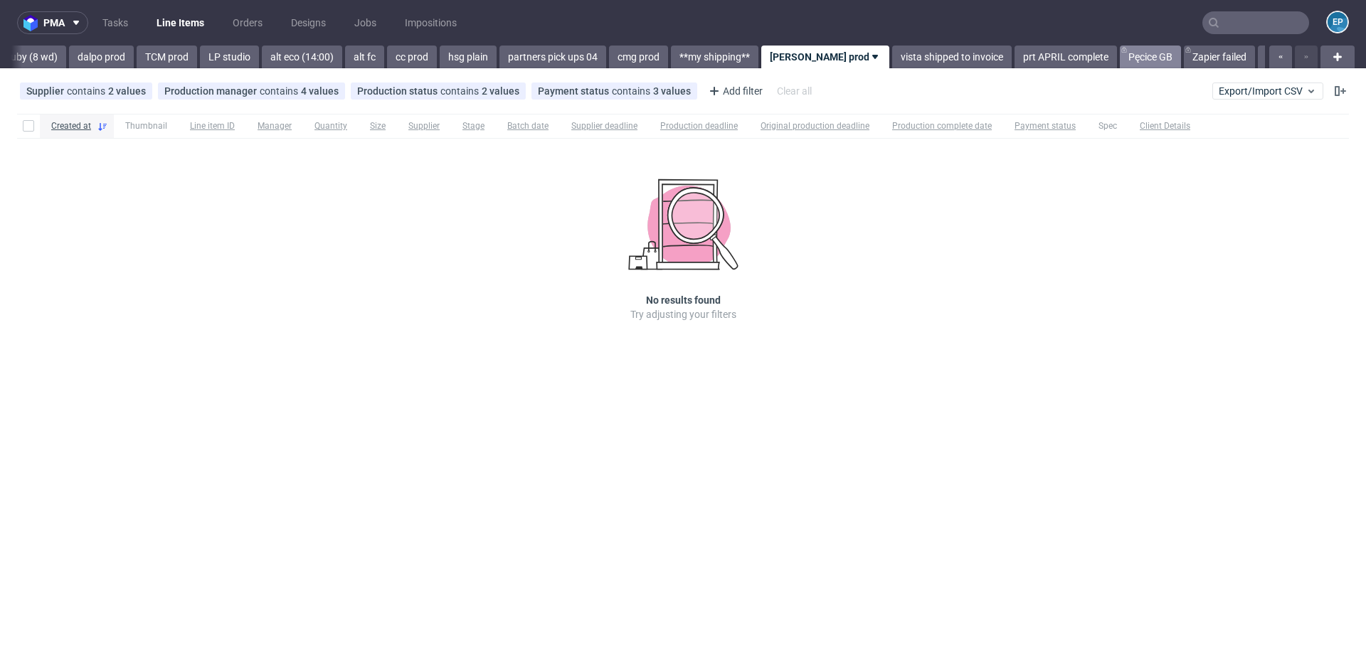
click at [1120, 58] on link "Pęcice GB" at bounding box center [1150, 57] width 61 height 23
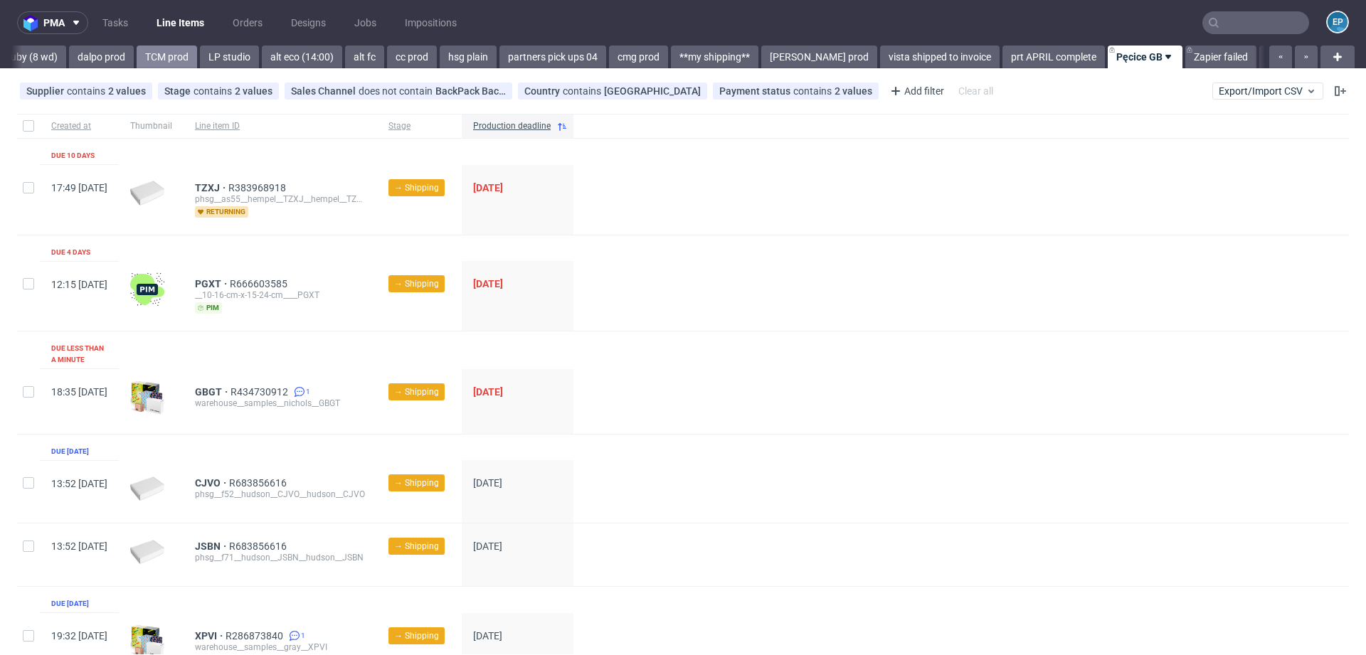
click at [137, 56] on link "TCM prod" at bounding box center [167, 57] width 60 height 23
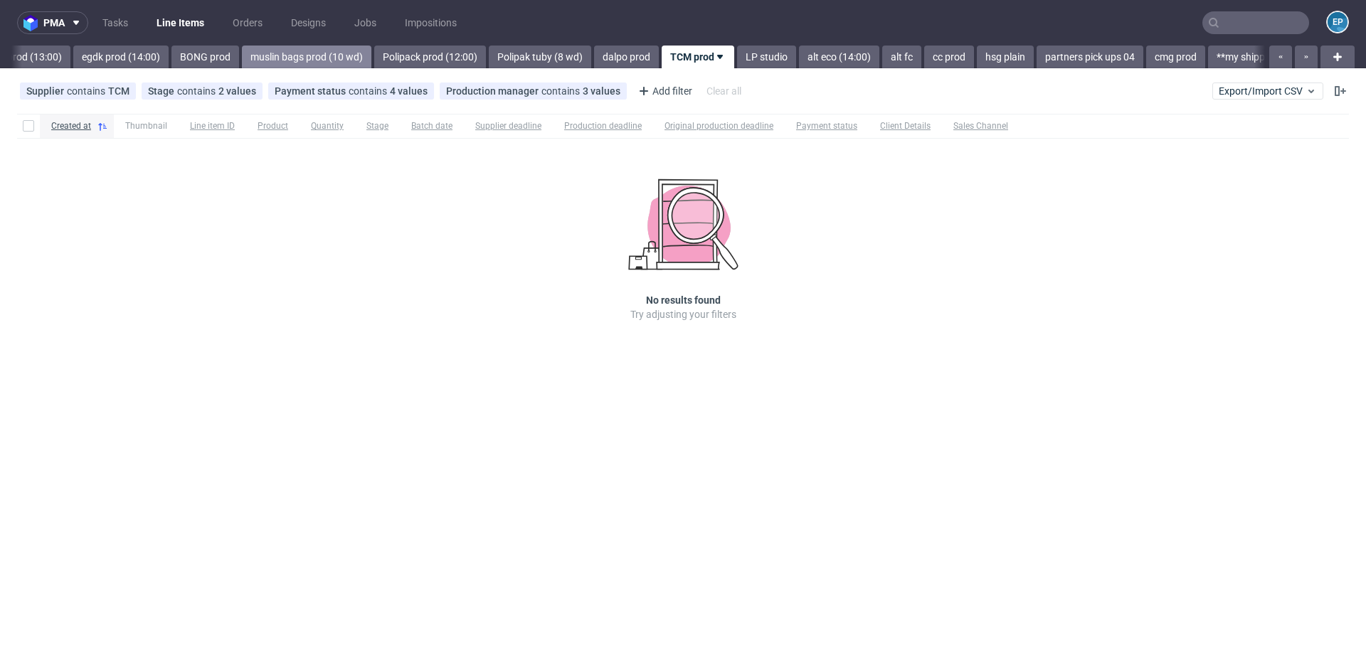
click at [242, 63] on link "muslin bags prod (10 wd)" at bounding box center [307, 57] width 130 height 23
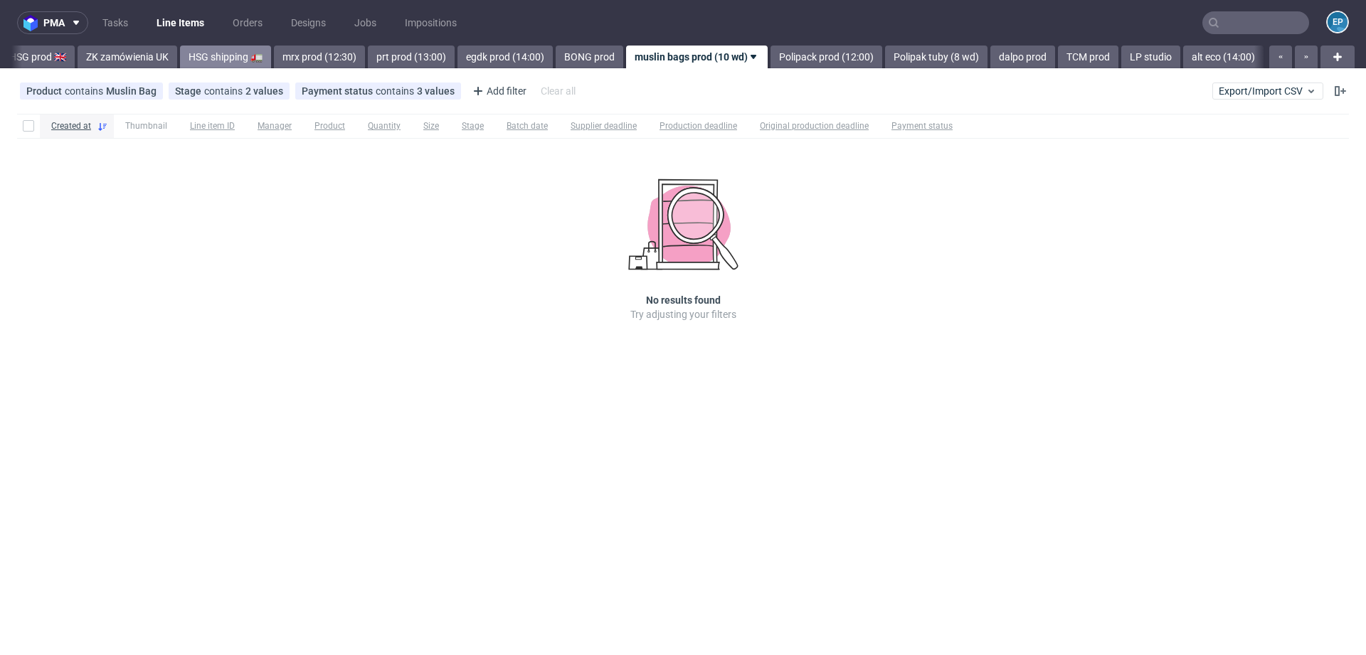
click at [210, 61] on link "HSG shipping 🚛" at bounding box center [225, 57] width 91 height 23
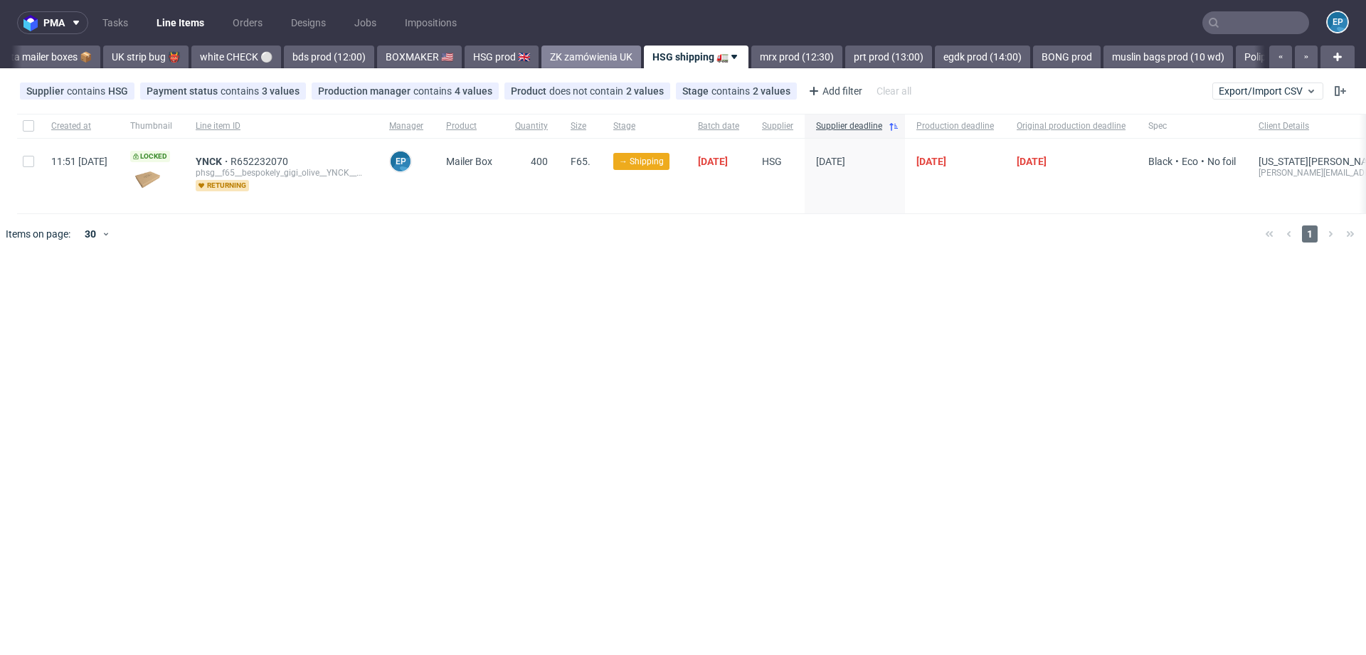
click at [542, 61] on link "ZK zamówienia UK" at bounding box center [592, 57] width 100 height 23
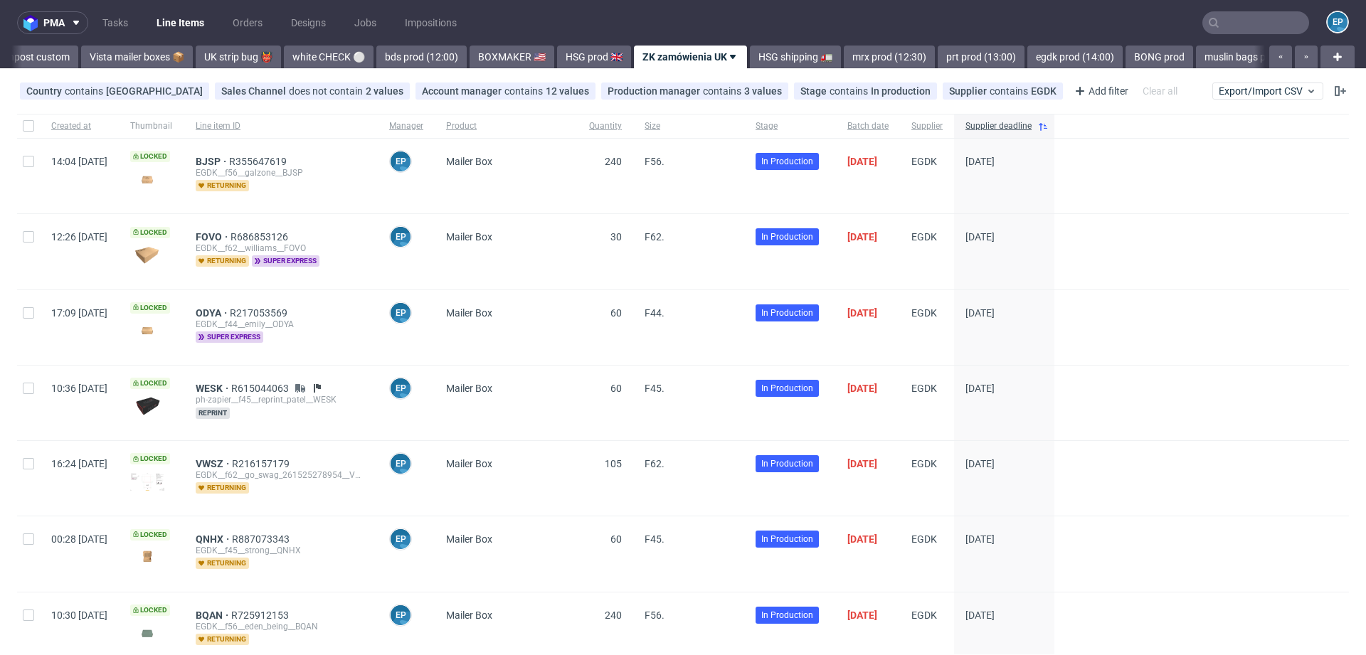
scroll to position [0, 1028]
click at [937, 162] on span "EGDK" at bounding box center [925, 161] width 26 height 11
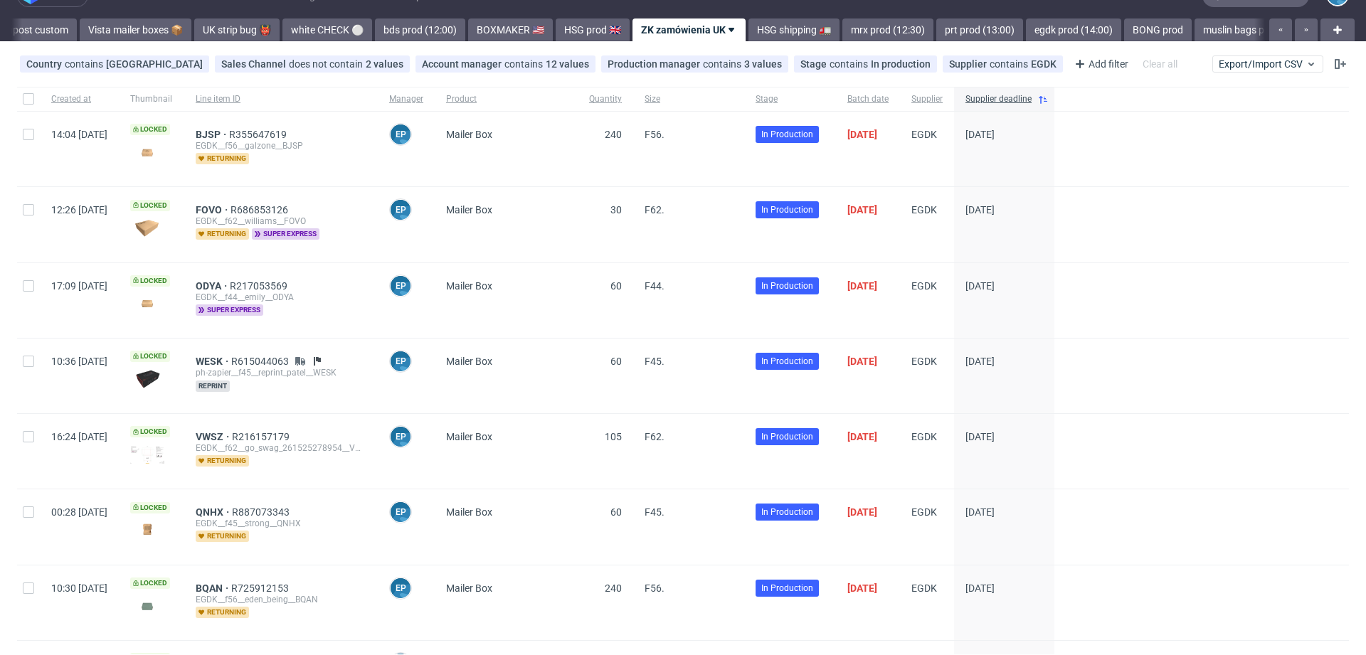
scroll to position [0, 0]
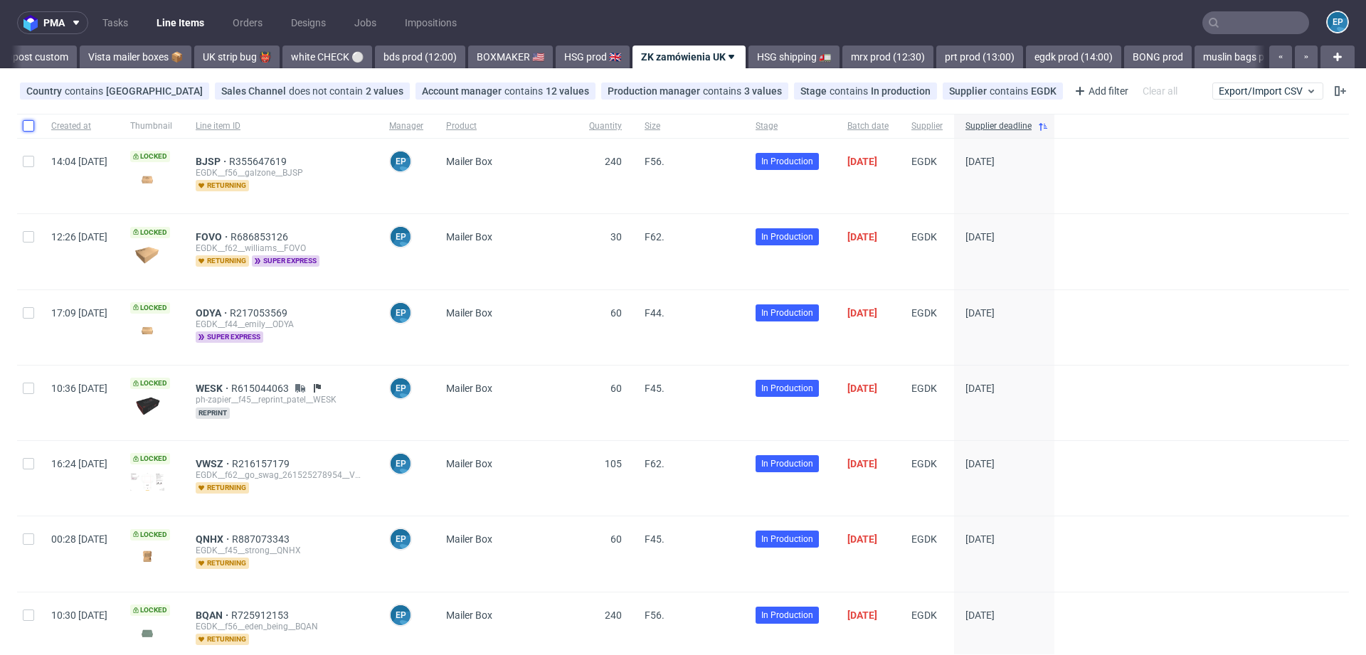
click at [24, 129] on input "checkbox" at bounding box center [28, 125] width 11 height 11
checkbox input "true"
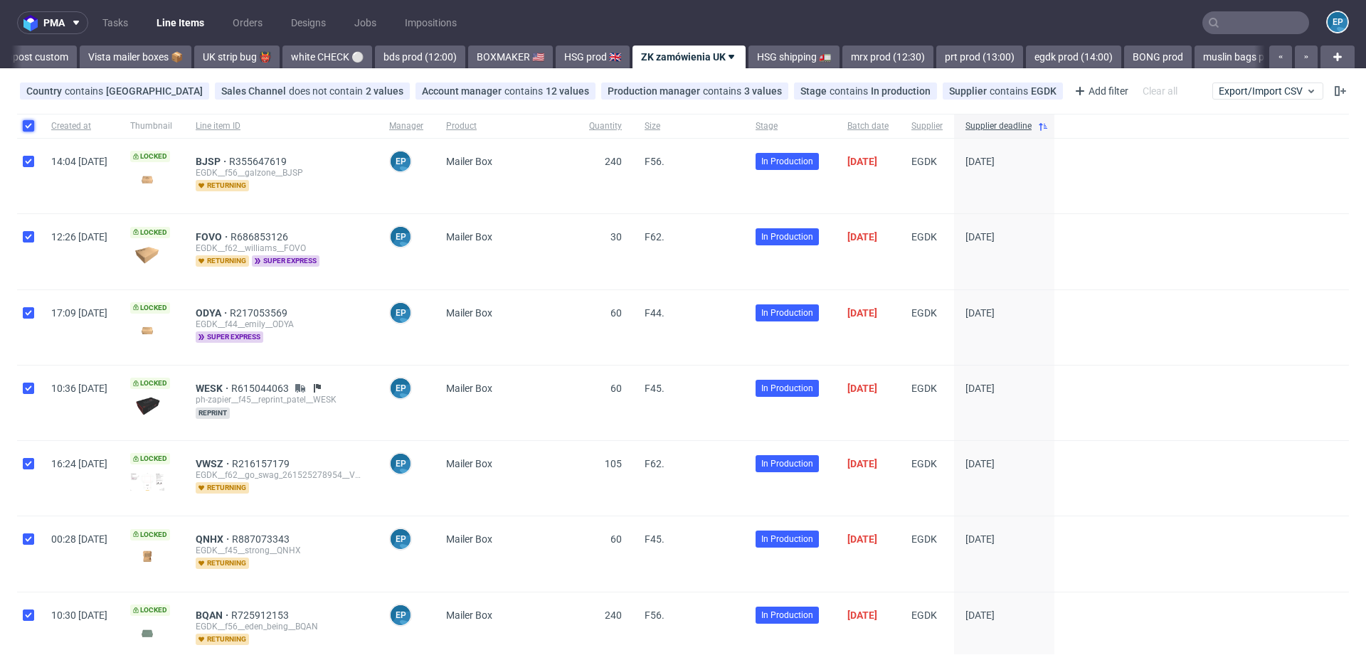
checkbox input "true"
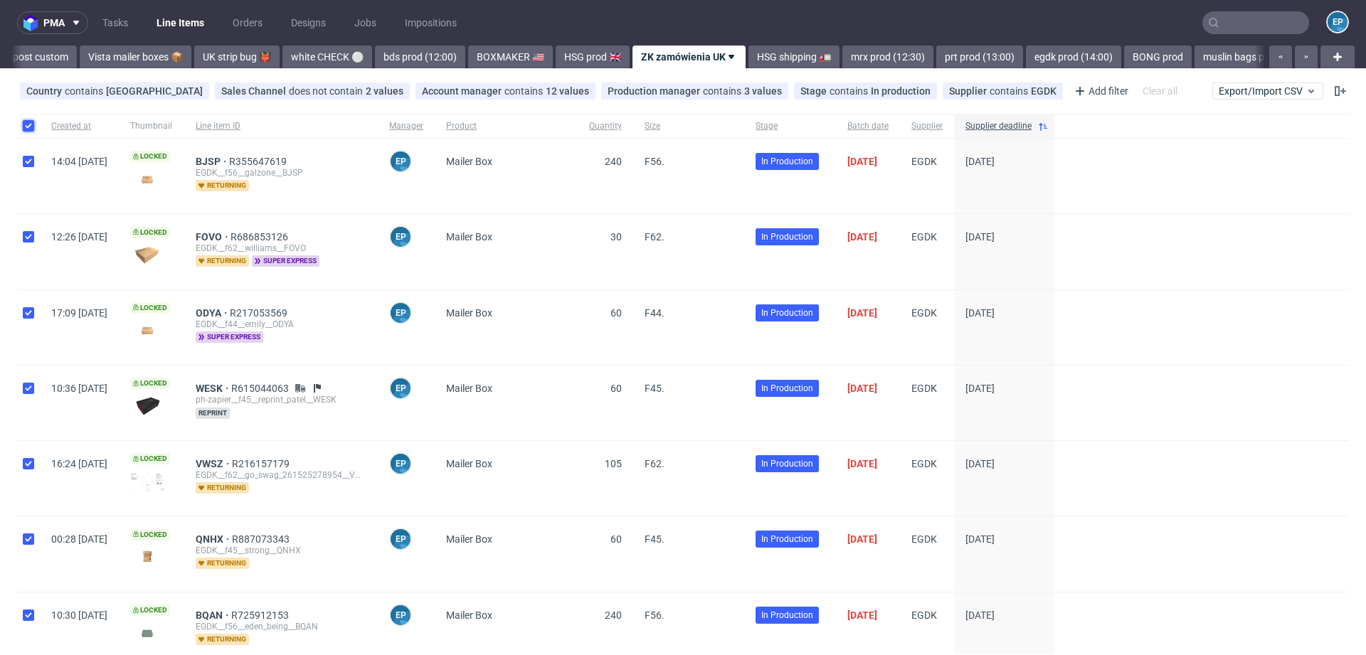
checkbox input "true"
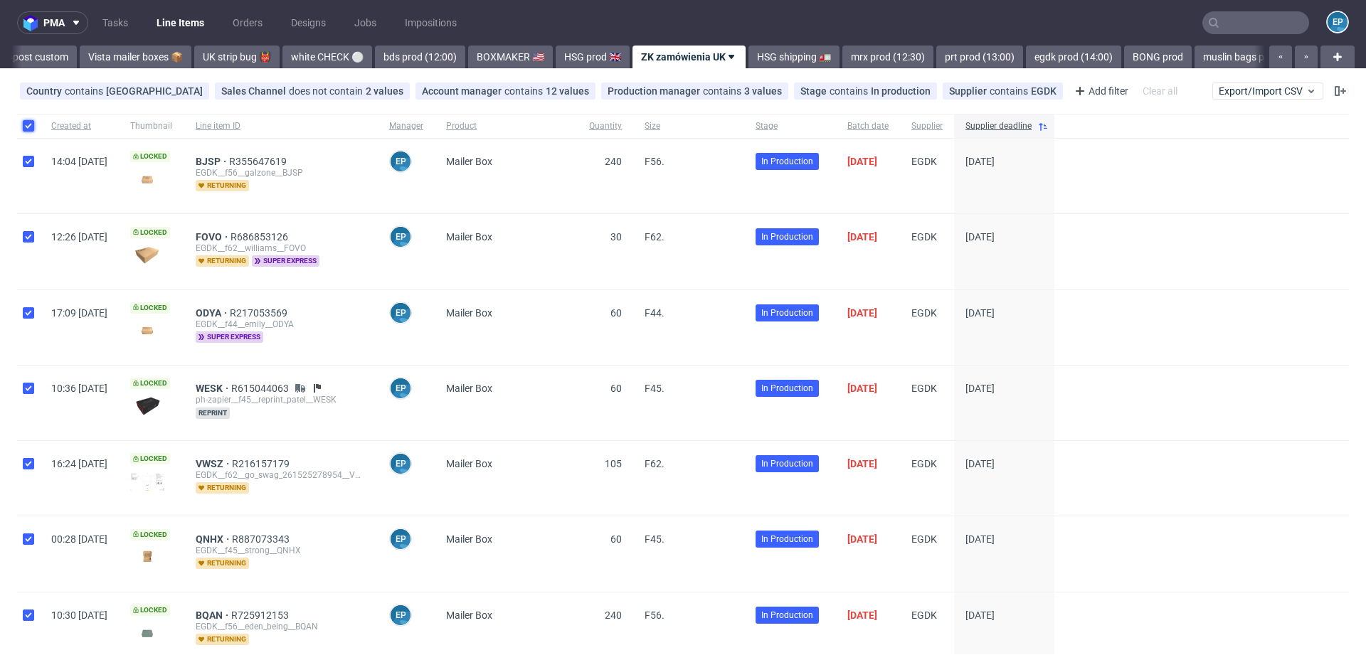
checkbox input "true"
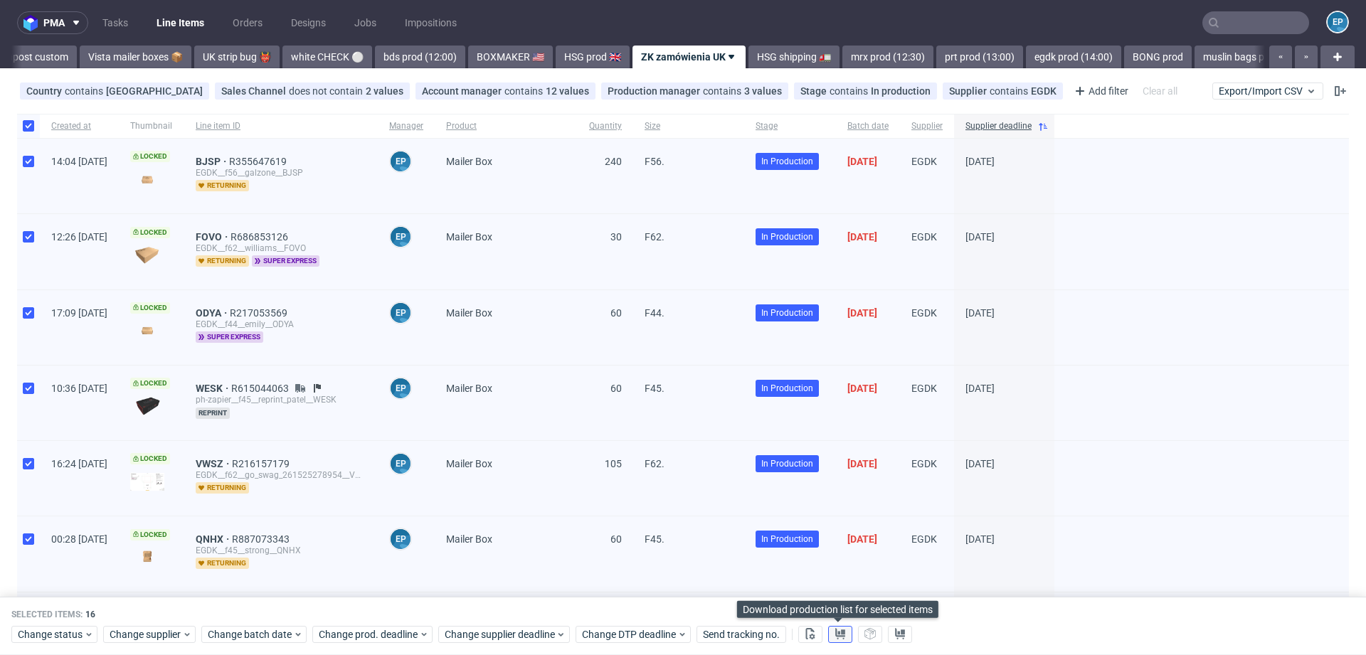
click at [840, 632] on use at bounding box center [841, 633] width 10 height 11
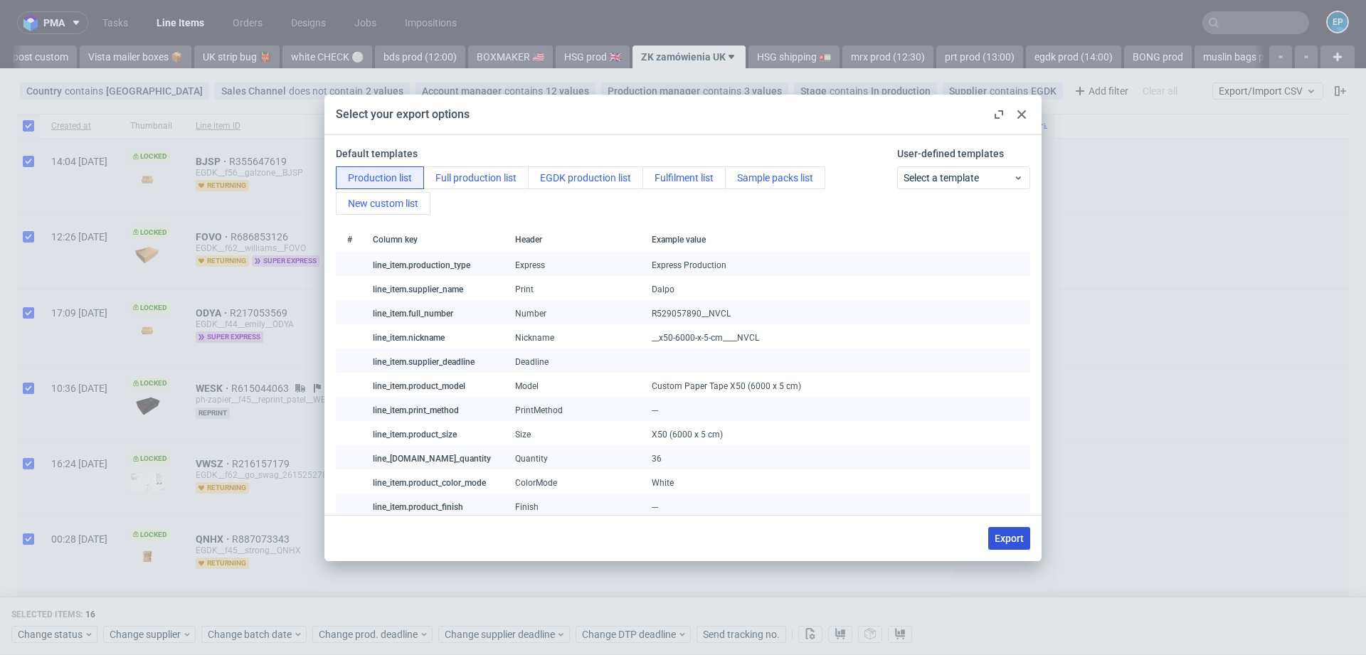
click at [1009, 545] on button "Export" at bounding box center [1010, 538] width 42 height 23
checkbox input "false"
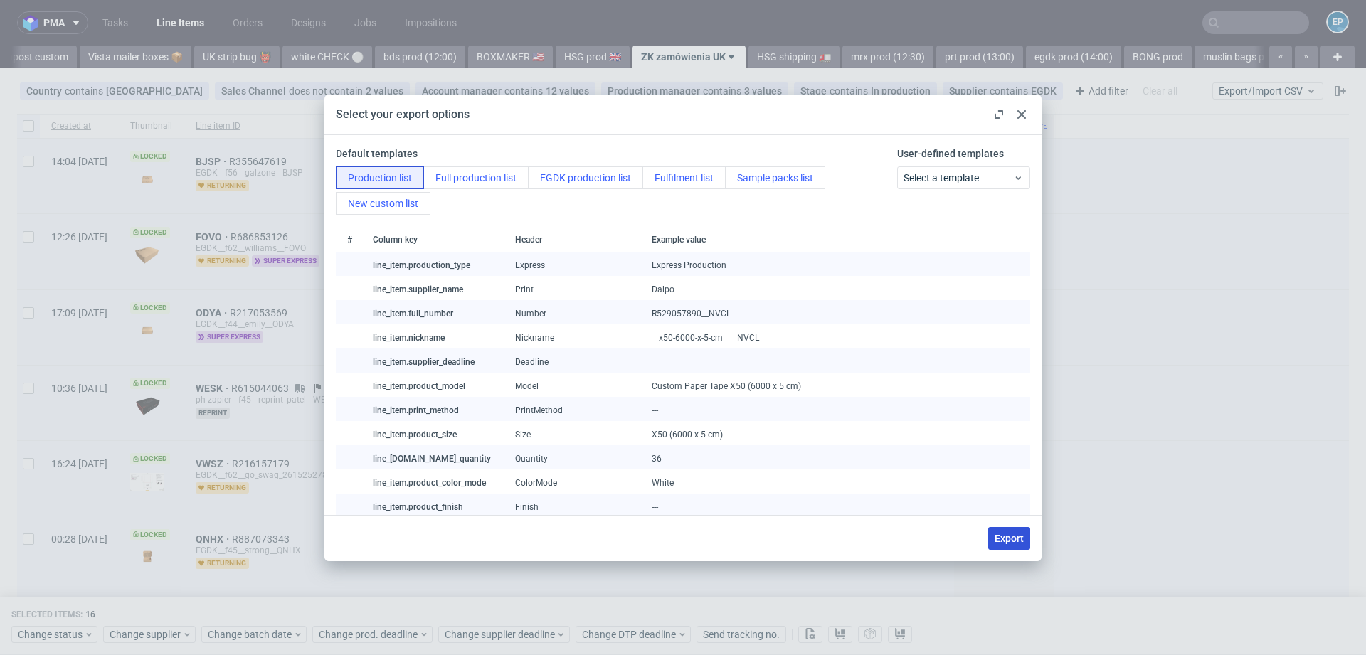
checkbox input "false"
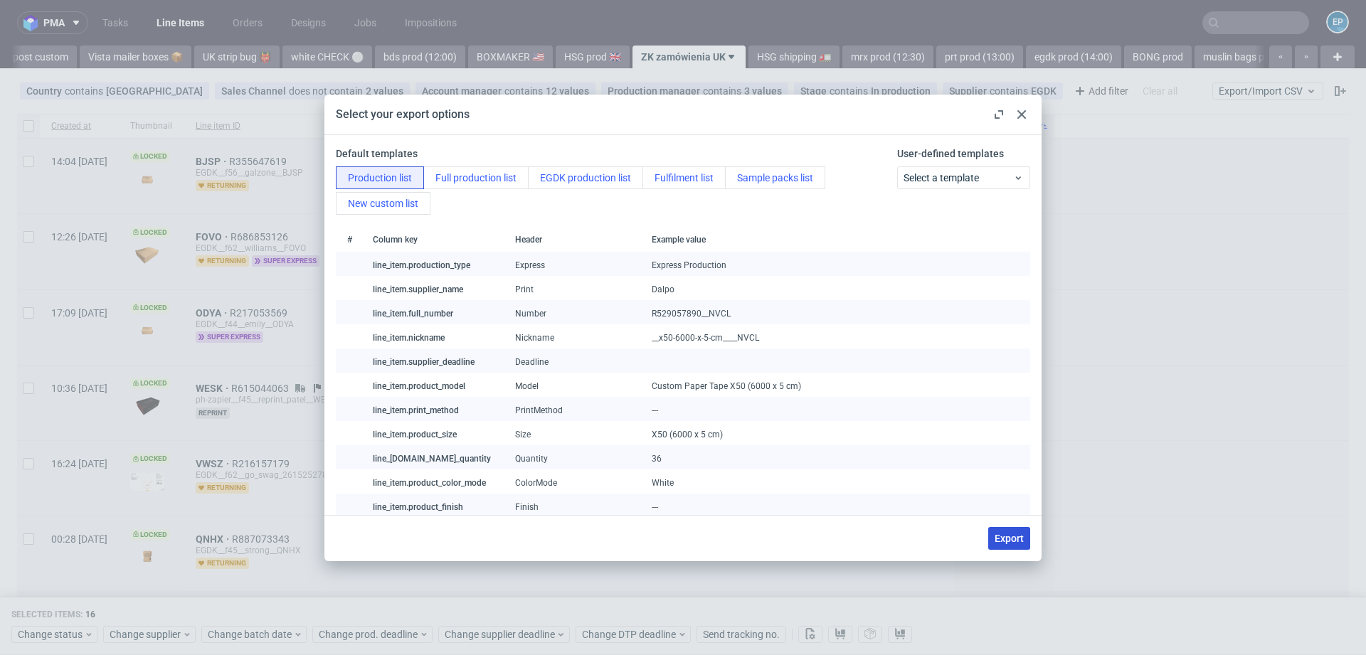
checkbox input "false"
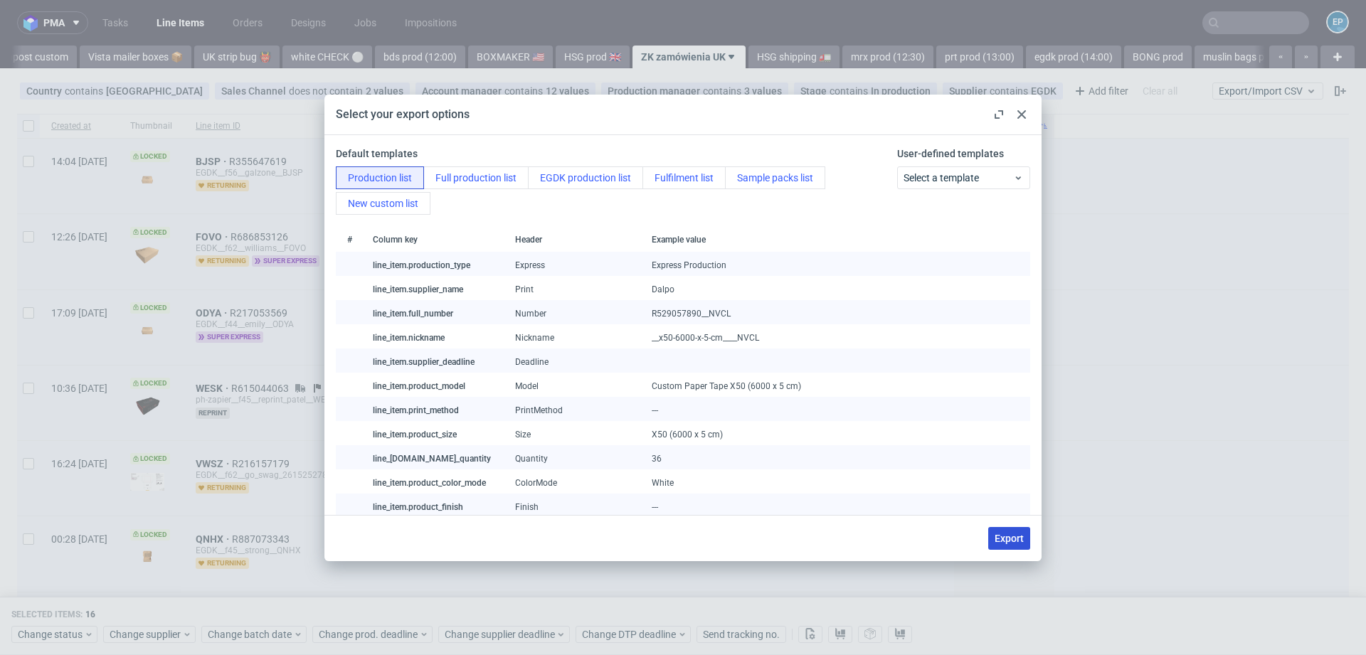
checkbox input "false"
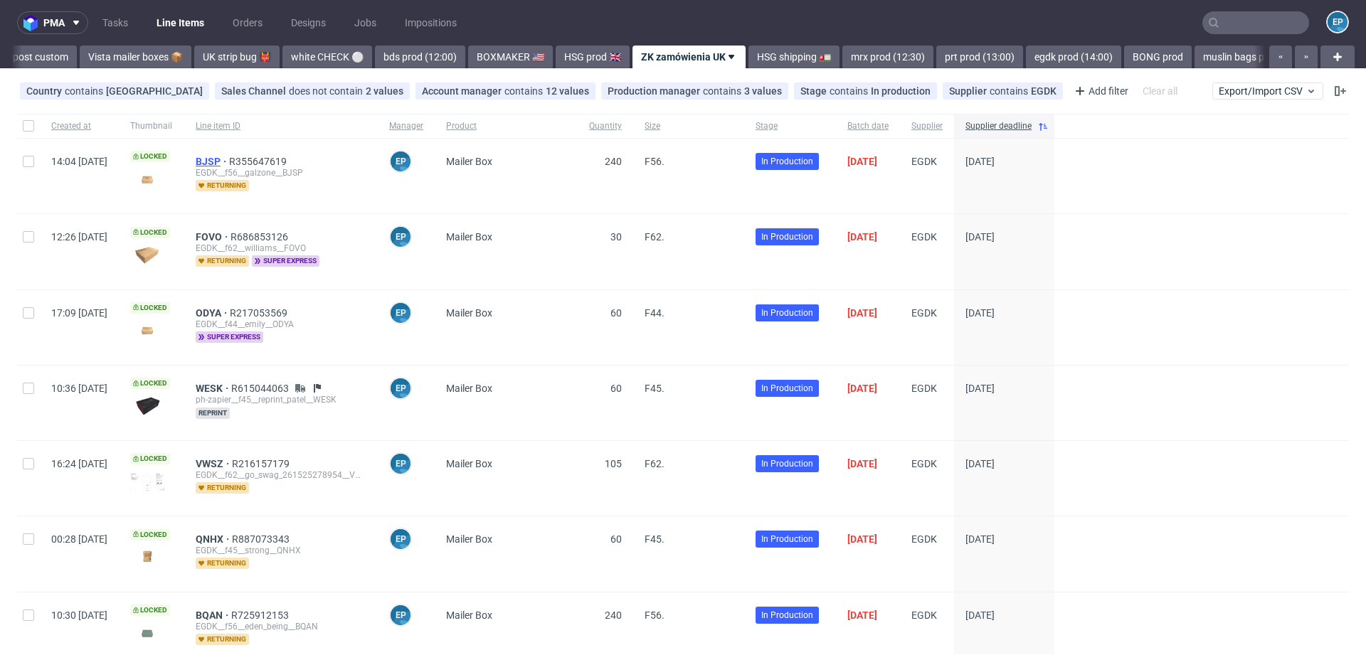
click at [229, 160] on span "BJSP" at bounding box center [212, 161] width 33 height 11
click at [231, 239] on span "FOVO" at bounding box center [213, 236] width 35 height 11
click at [230, 311] on span "ODYA" at bounding box center [213, 312] width 34 height 11
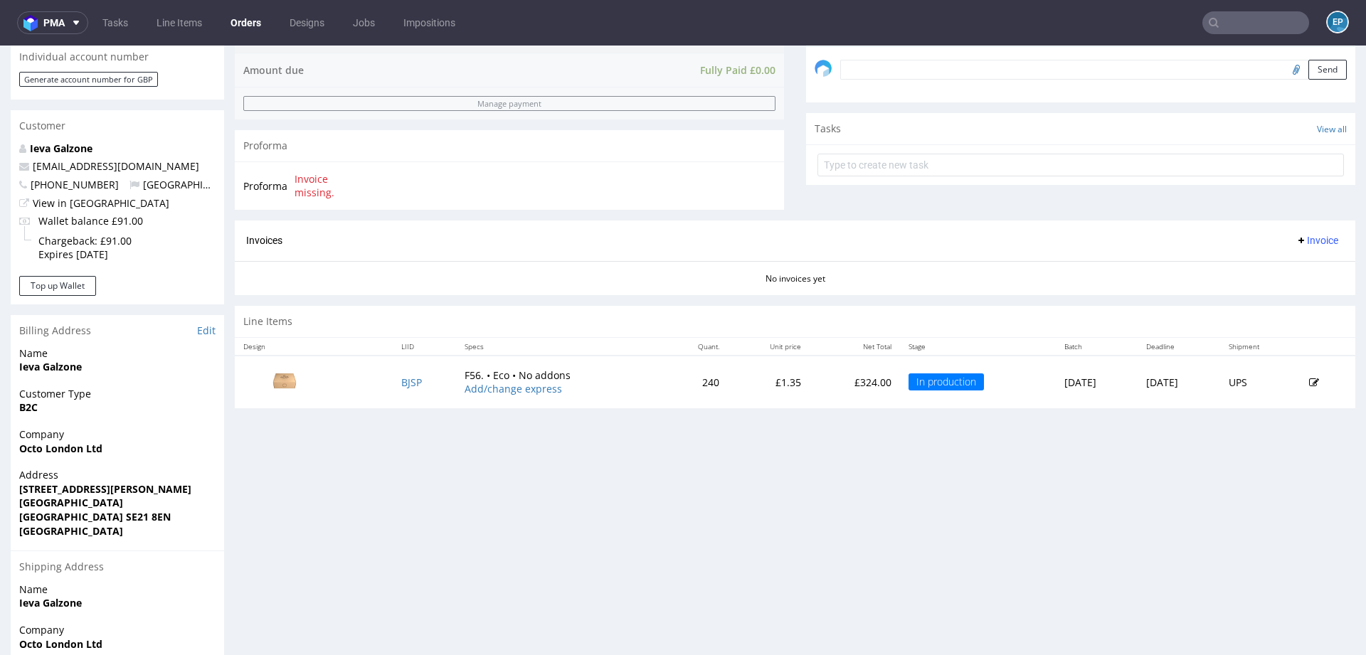
scroll to position [447, 0]
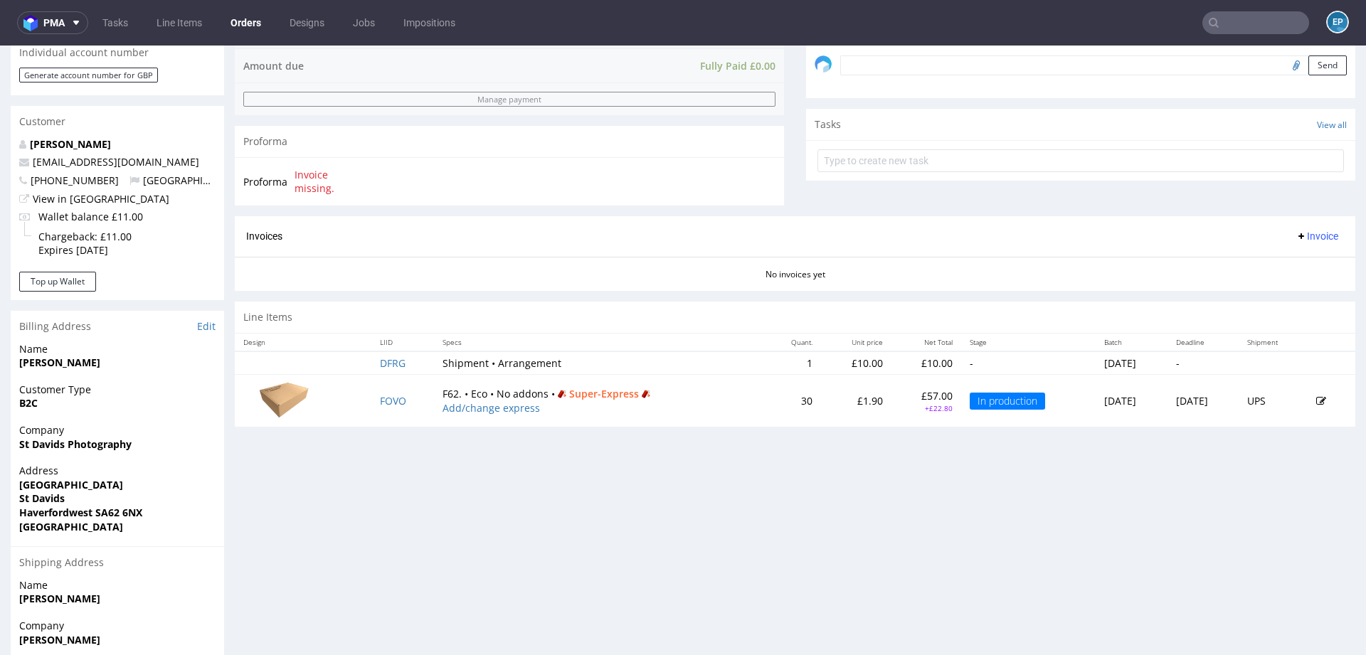
scroll to position [475, 0]
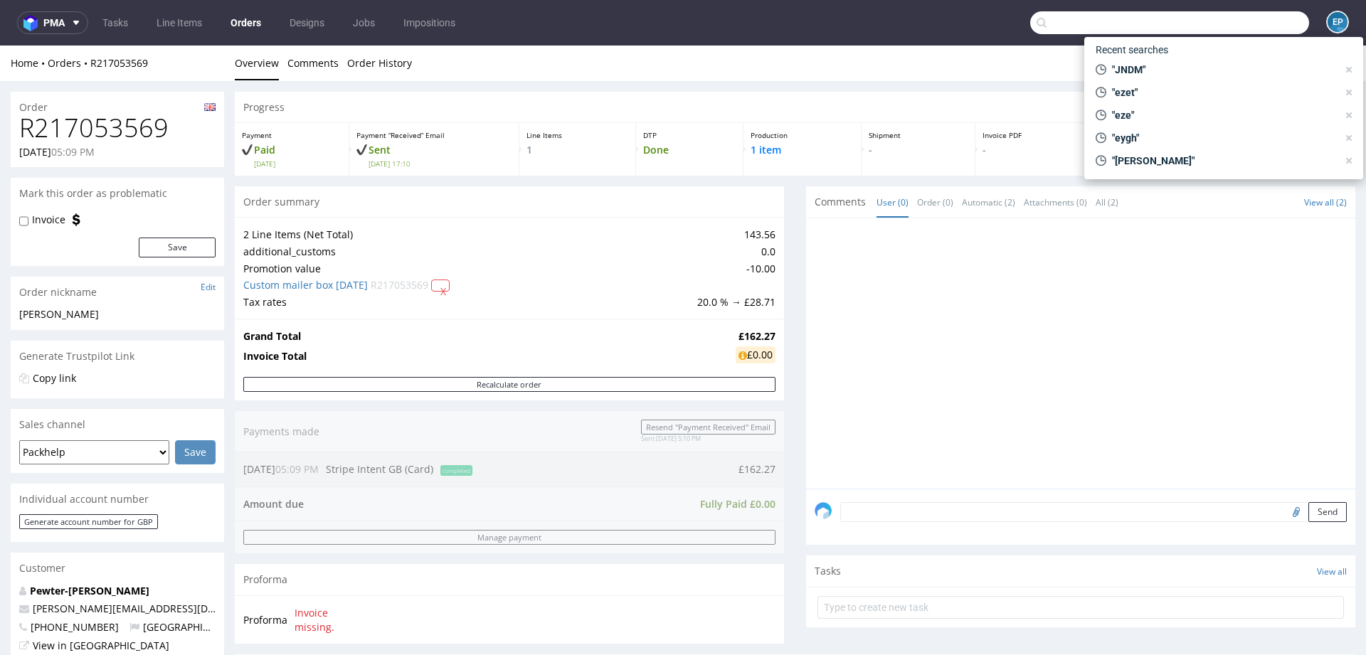
click at [1222, 21] on input "text" at bounding box center [1170, 22] width 279 height 23
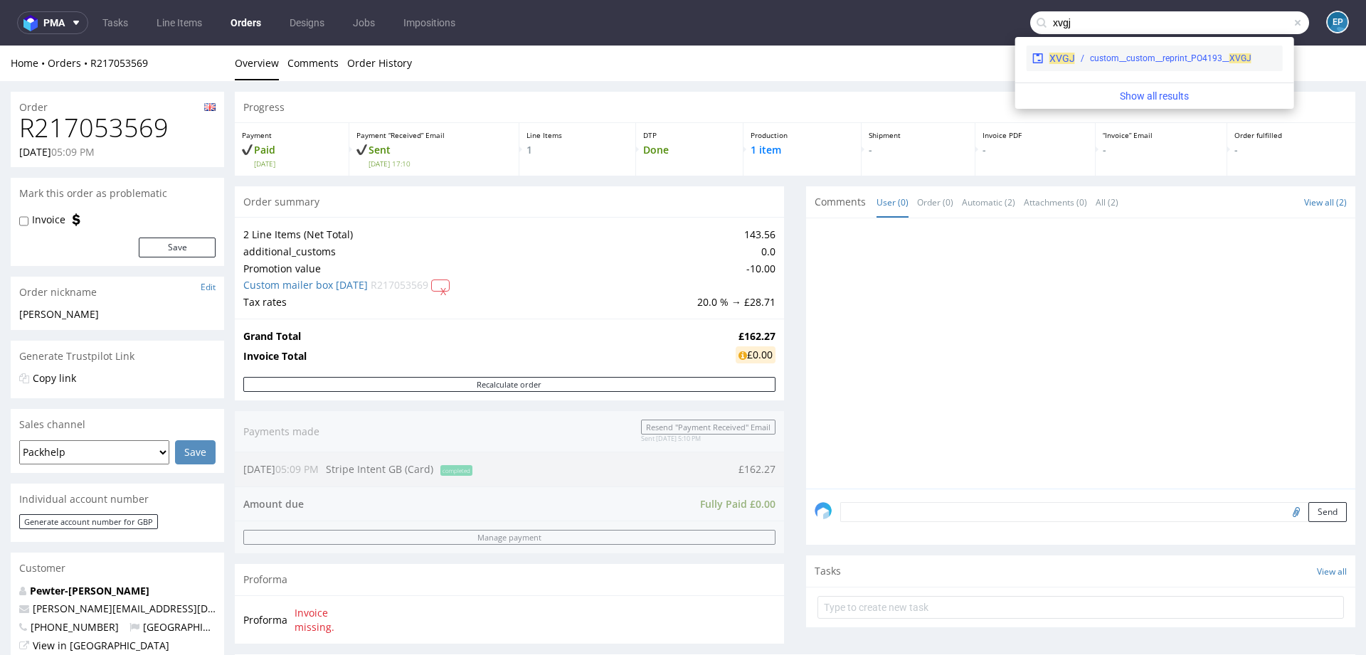
type input "xvgj"
click at [1110, 67] on div "XVGJ custom__custom__reprint_PO4193__ XVGJ" at bounding box center [1155, 59] width 256 height 26
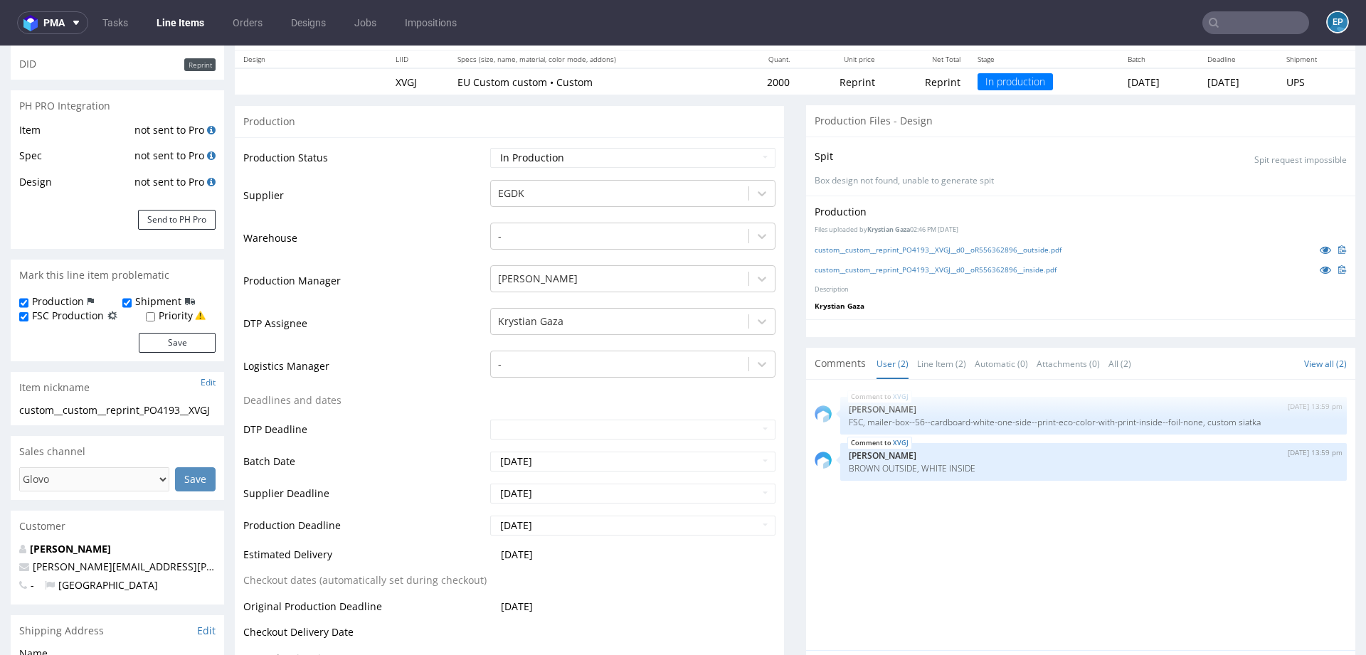
scroll to position [222, 0]
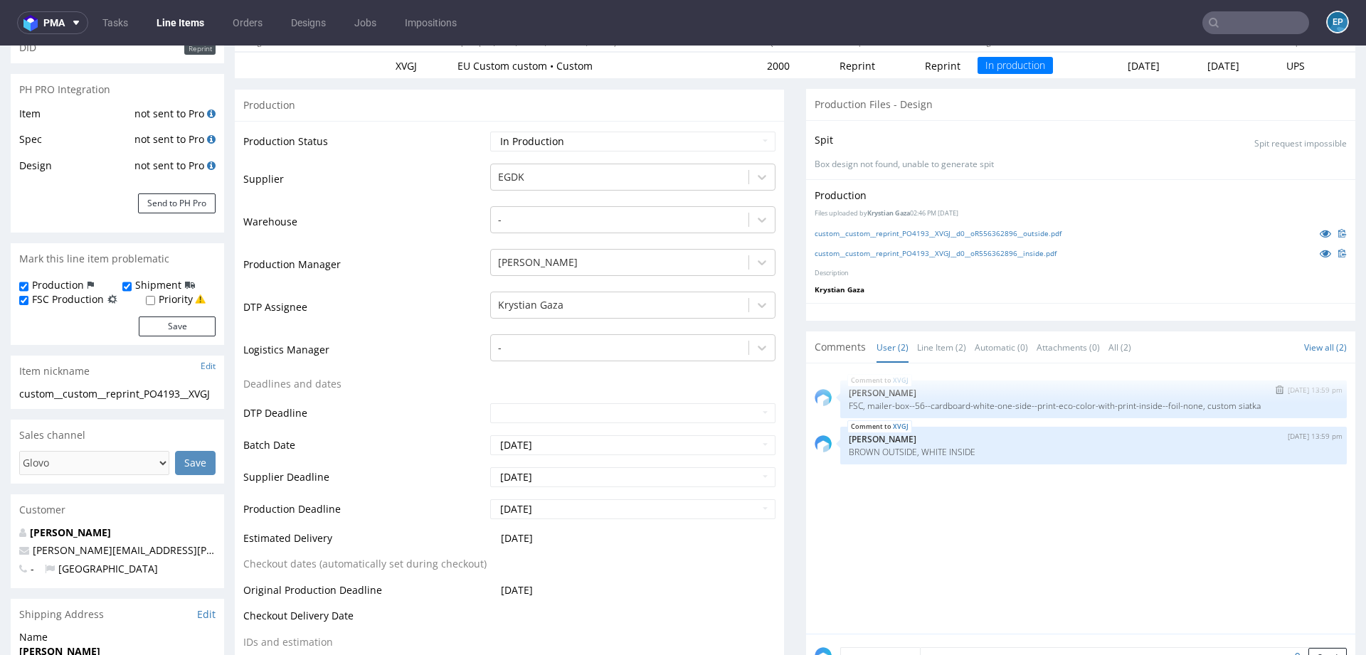
click at [880, 405] on p "FSC, mailer-box--56--cardboard-white-one-side--print-eco-color-with-print-insid…" at bounding box center [1094, 406] width 490 height 11
click at [892, 405] on p "FSC, mailer-box--56--cardboard-white-one-side--print-eco-color-with-print-insid…" at bounding box center [1094, 406] width 490 height 11
drag, startPoint x: 863, startPoint y: 406, endPoint x: 1220, endPoint y: 406, distance: 356.6
click at [1220, 406] on p "FSC, mailer-box--56--cardboard-white-one-side--print-eco-color-with-print-insid…" at bounding box center [1094, 406] width 490 height 11
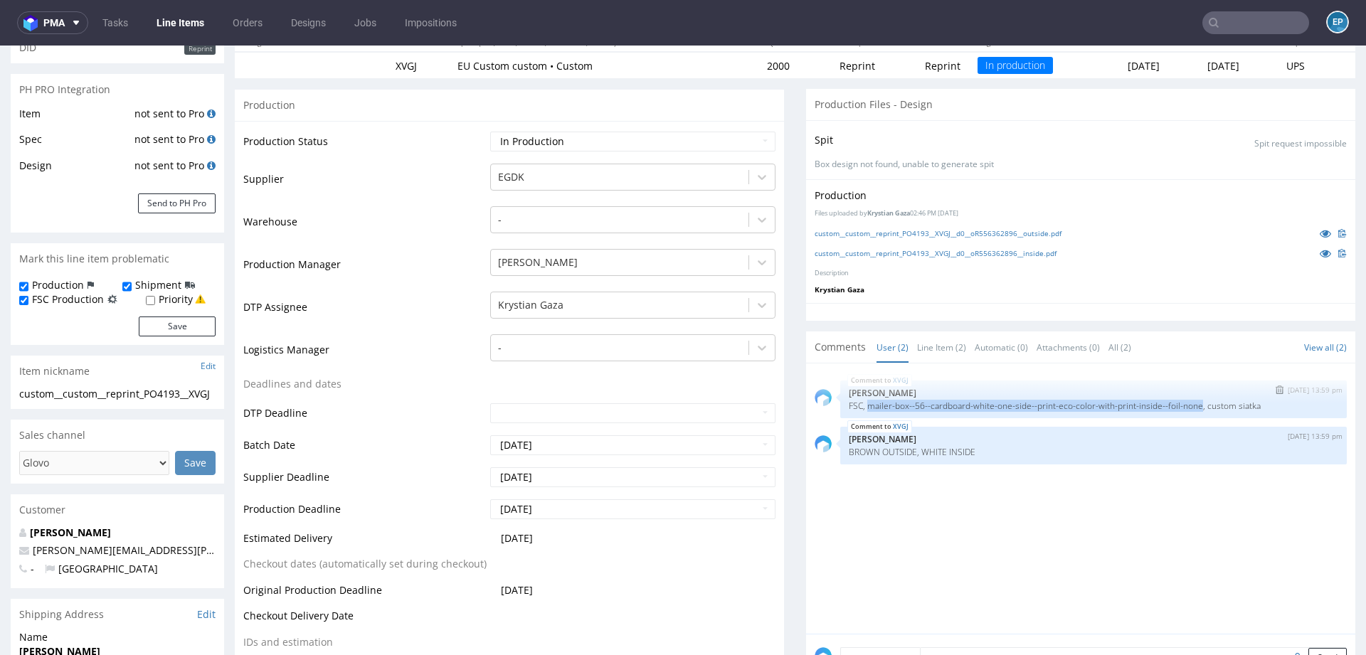
copy p "mailer-box--56--cardboard-white-one-side--print-eco-color-with-print-inside--fo…"
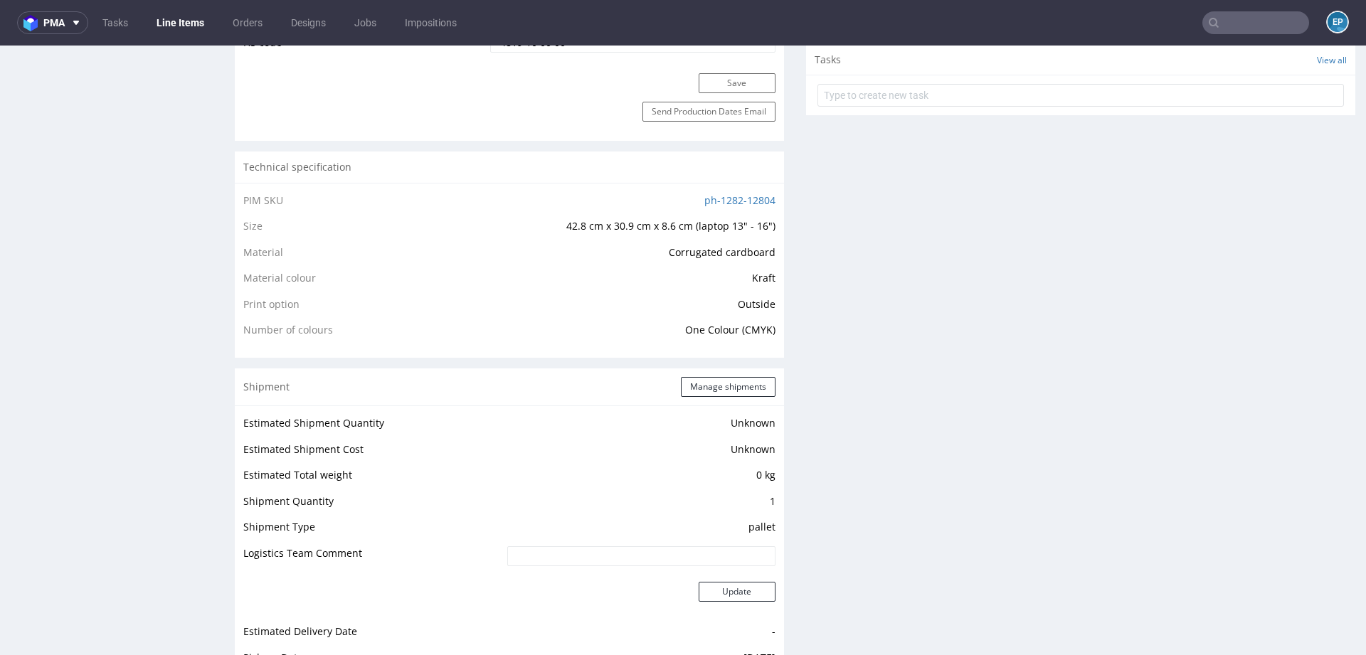
scroll to position [944, 0]
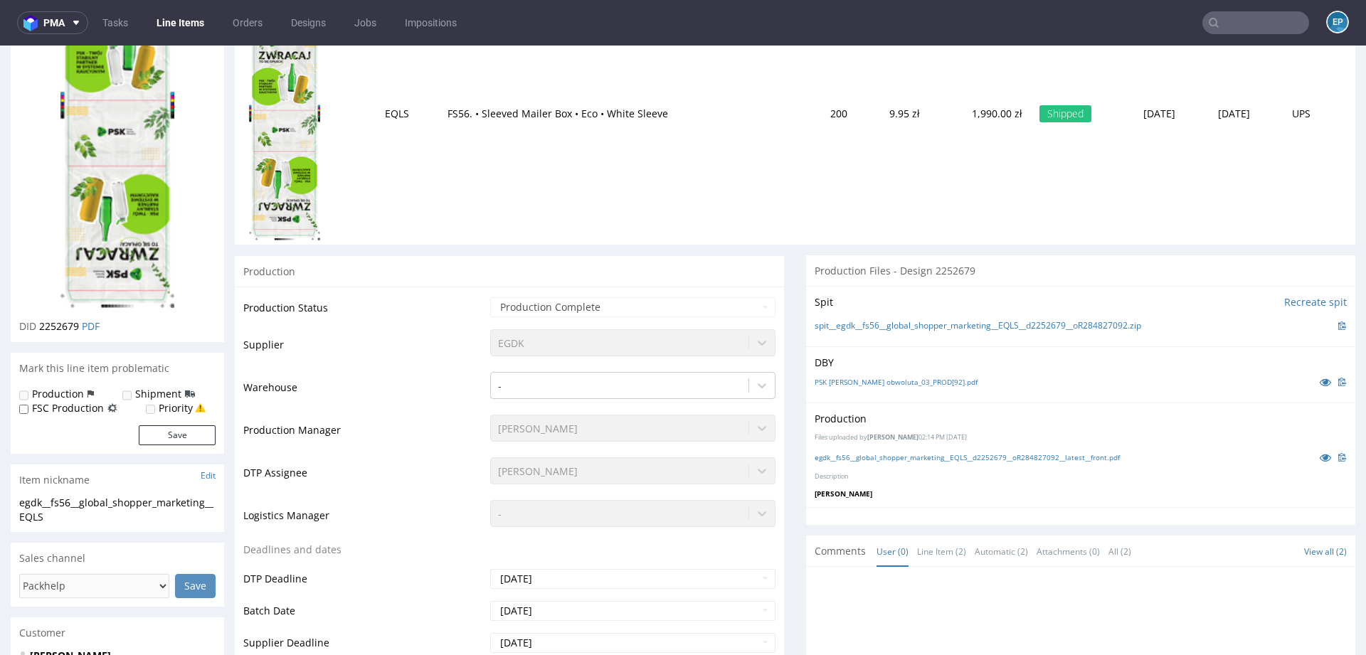
scroll to position [336, 0]
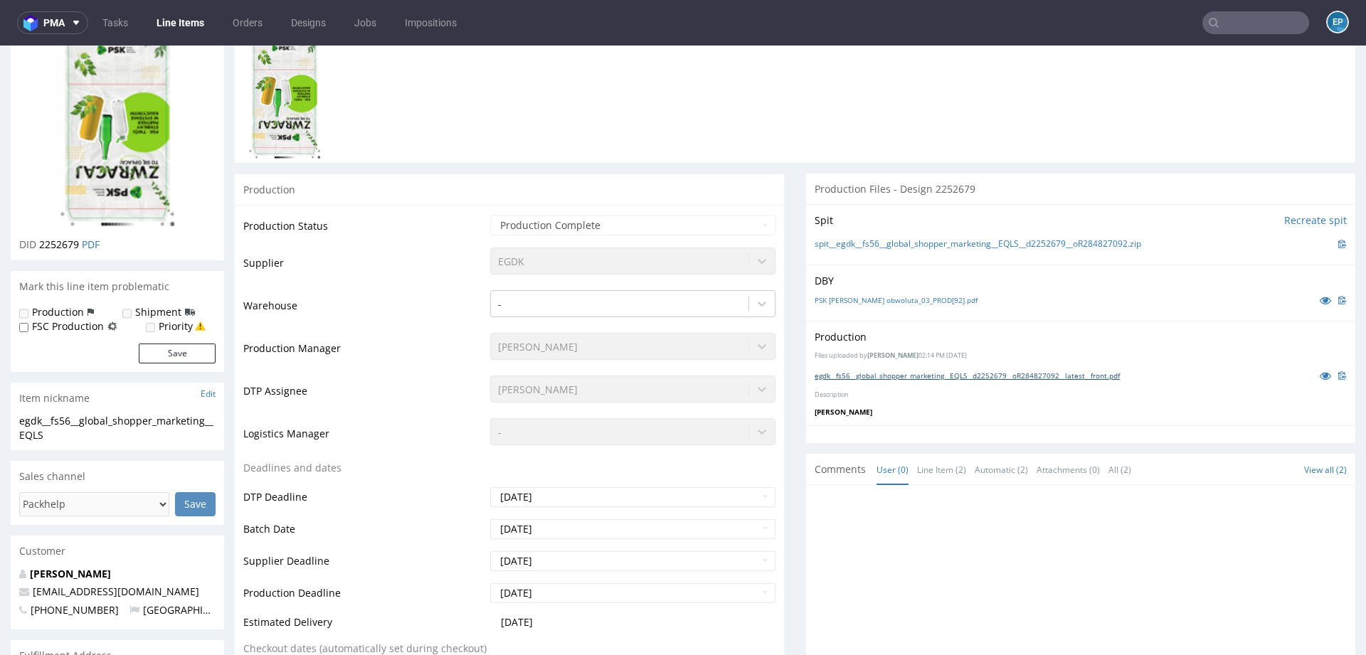
click at [1120, 377] on link "egdk__fs56__global_shopper_marketing__EQLS__d2252679__oR284827092__latest__fron…" at bounding box center [967, 376] width 305 height 10
